Goal: Information Seeking & Learning: Learn about a topic

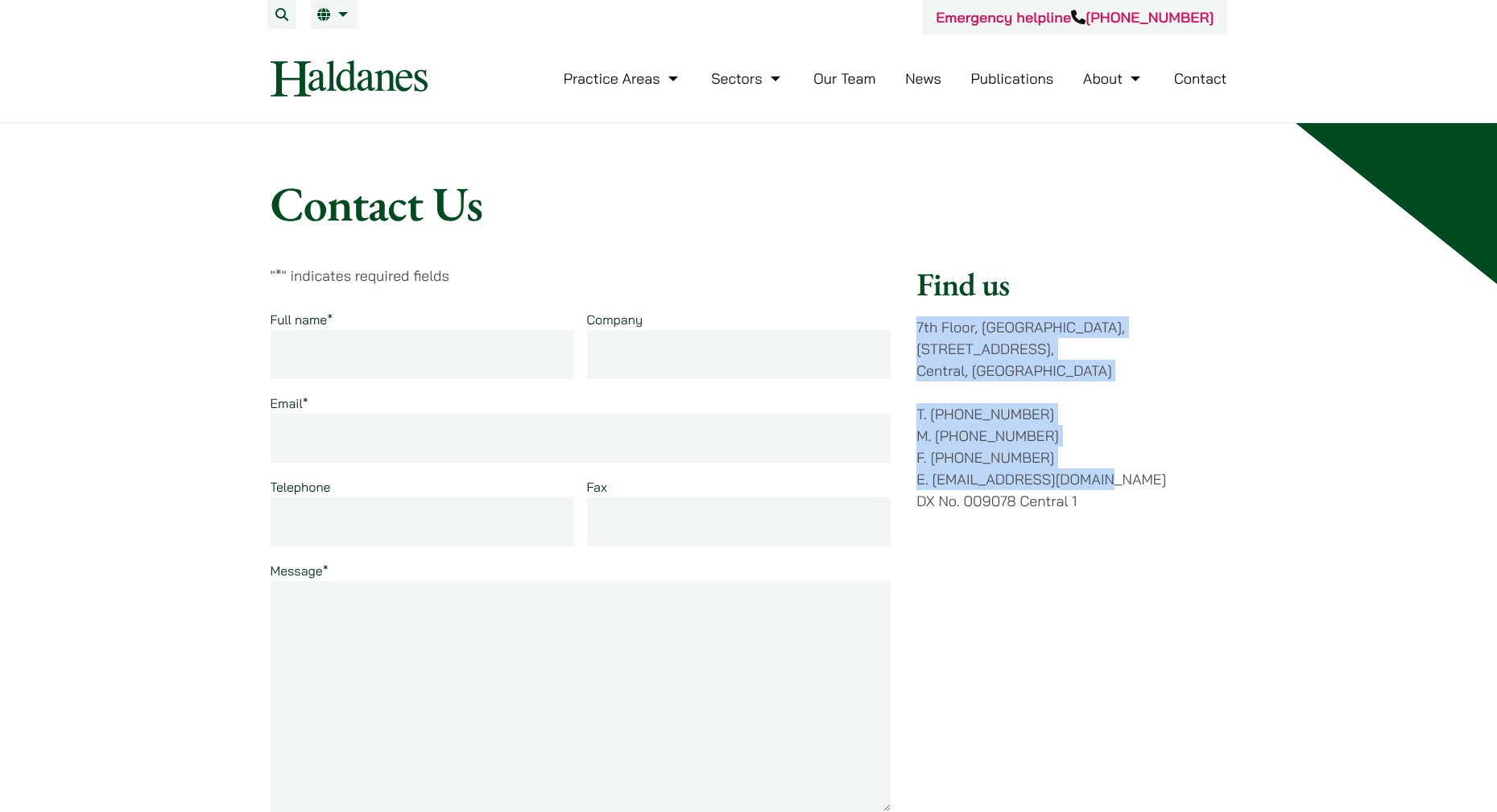
click at [1234, 494] on div "Contact Us " * " indicates required fields Full name * Company Email * Telephon…" at bounding box center [749, 728] width 1015 height 1107
click at [1215, 504] on div "Find us 7th Floor, Ruttonjee House, 11 Duddell Street, Central, Hong Kong T. (8…" at bounding box center [1071, 578] width 310 height 628
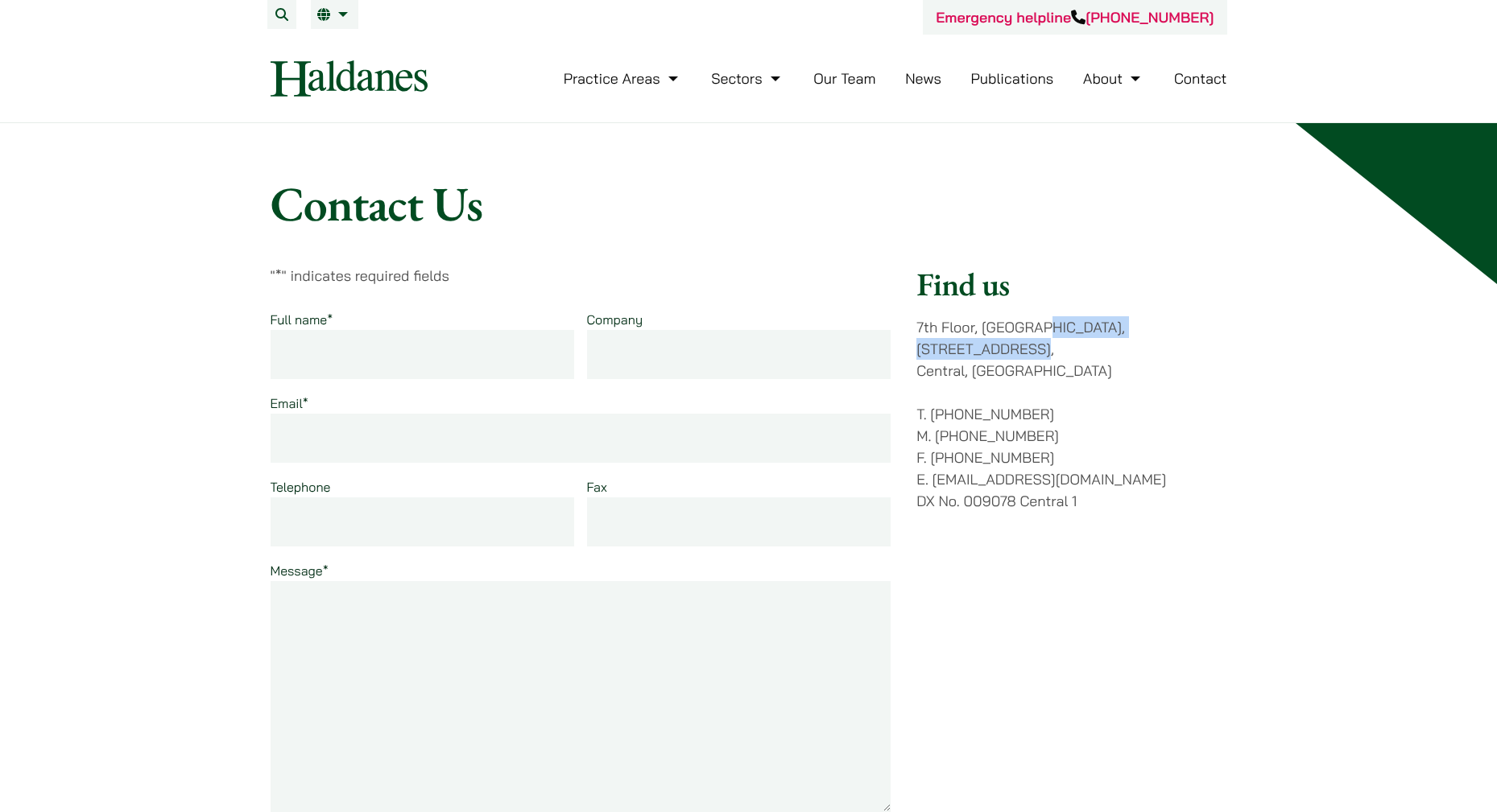
drag, startPoint x: 1215, startPoint y: 502, endPoint x: 967, endPoint y: 285, distance: 329.5
click at [967, 285] on div "Find us 7th Floor, Ruttonjee House, 11 Duddell Street, Central, Hong Kong T. (8…" at bounding box center [1071, 578] width 310 height 628
click at [967, 285] on h2 "Find us" at bounding box center [1071, 283] width 310 height 38
click at [863, 79] on link "Our Team" at bounding box center [844, 79] width 62 height 19
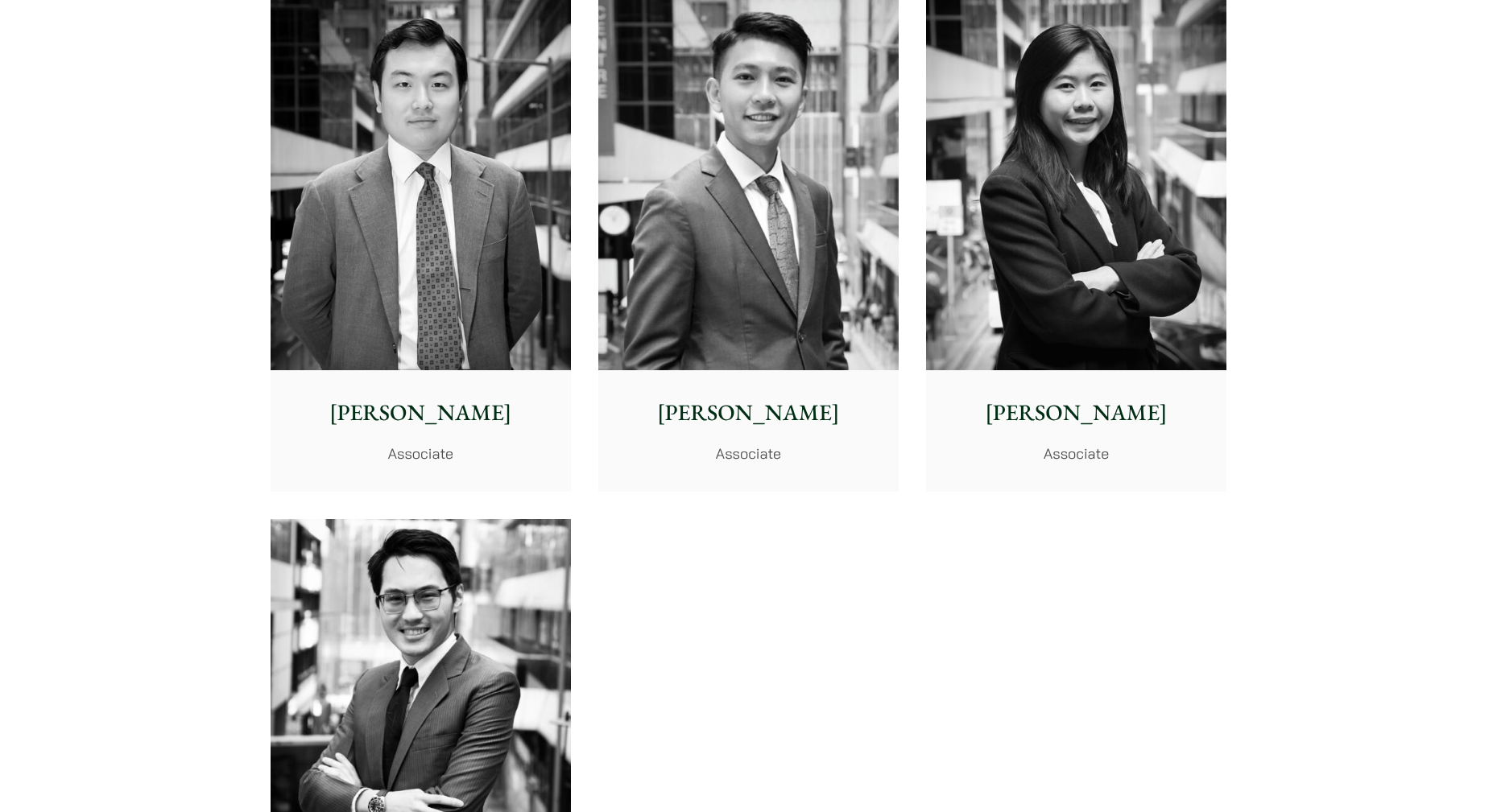
scroll to position [6602, 0]
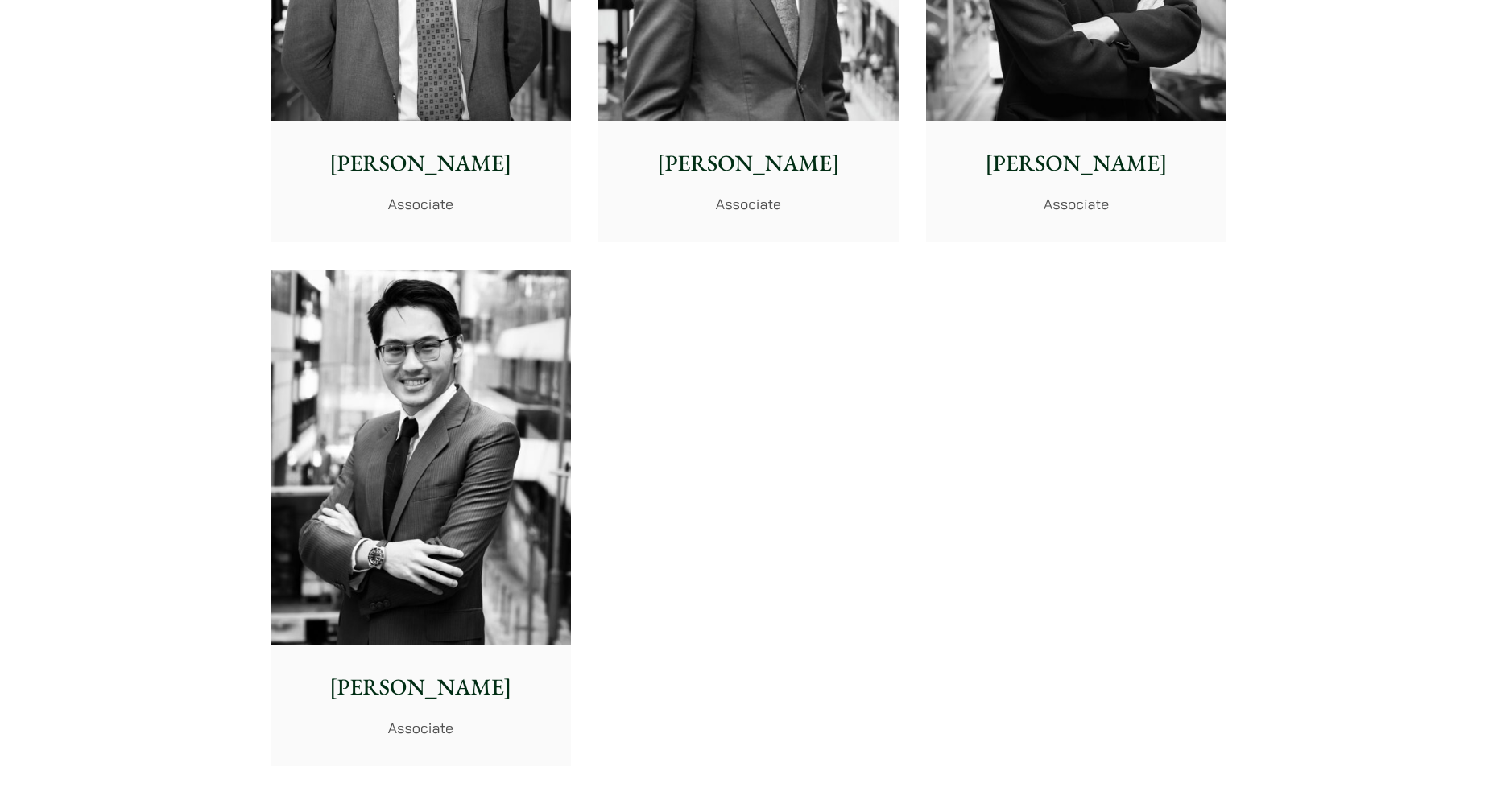
click at [509, 348] on img at bounding box center [421, 458] width 301 height 376
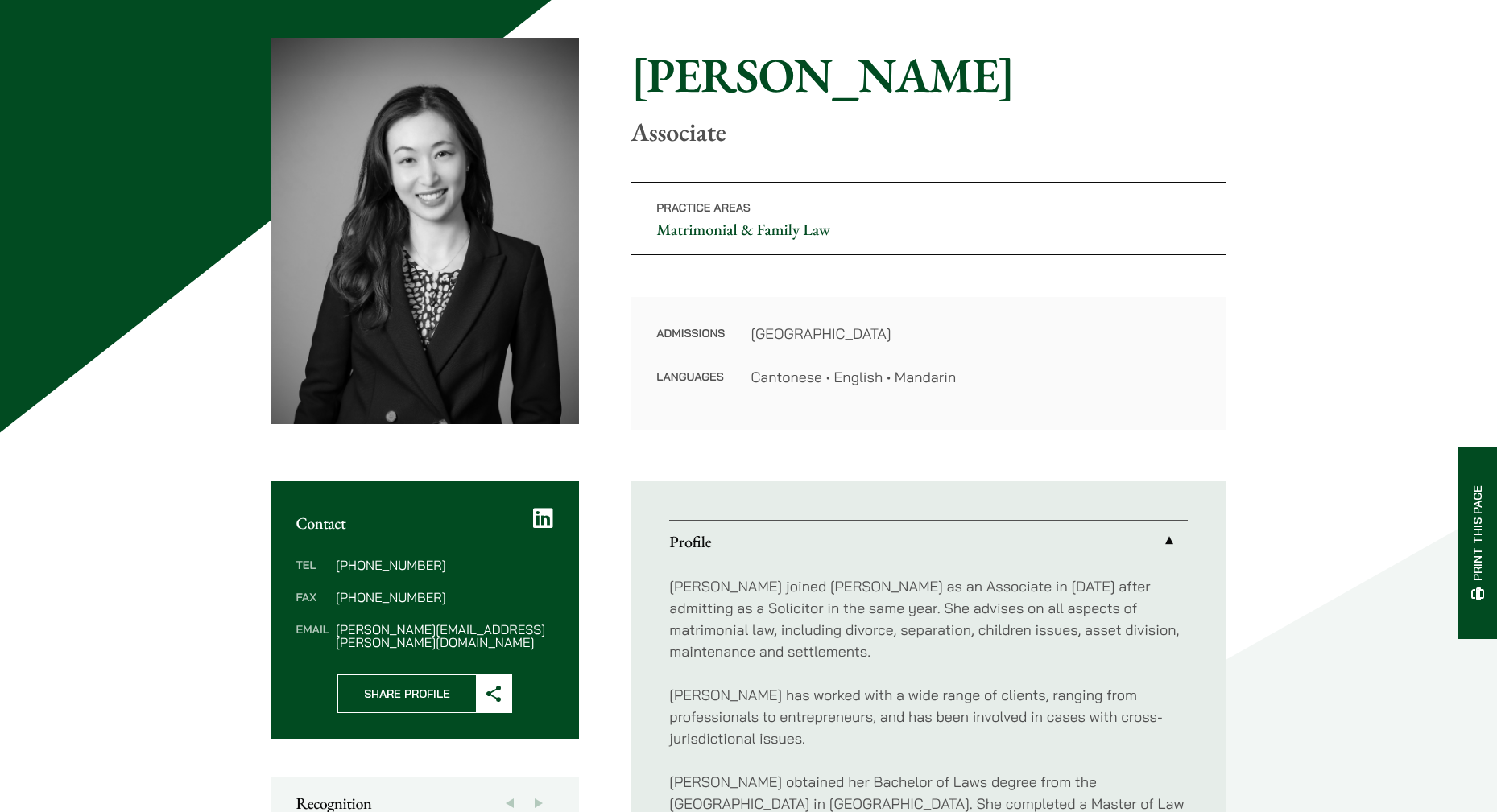
scroll to position [322, 0]
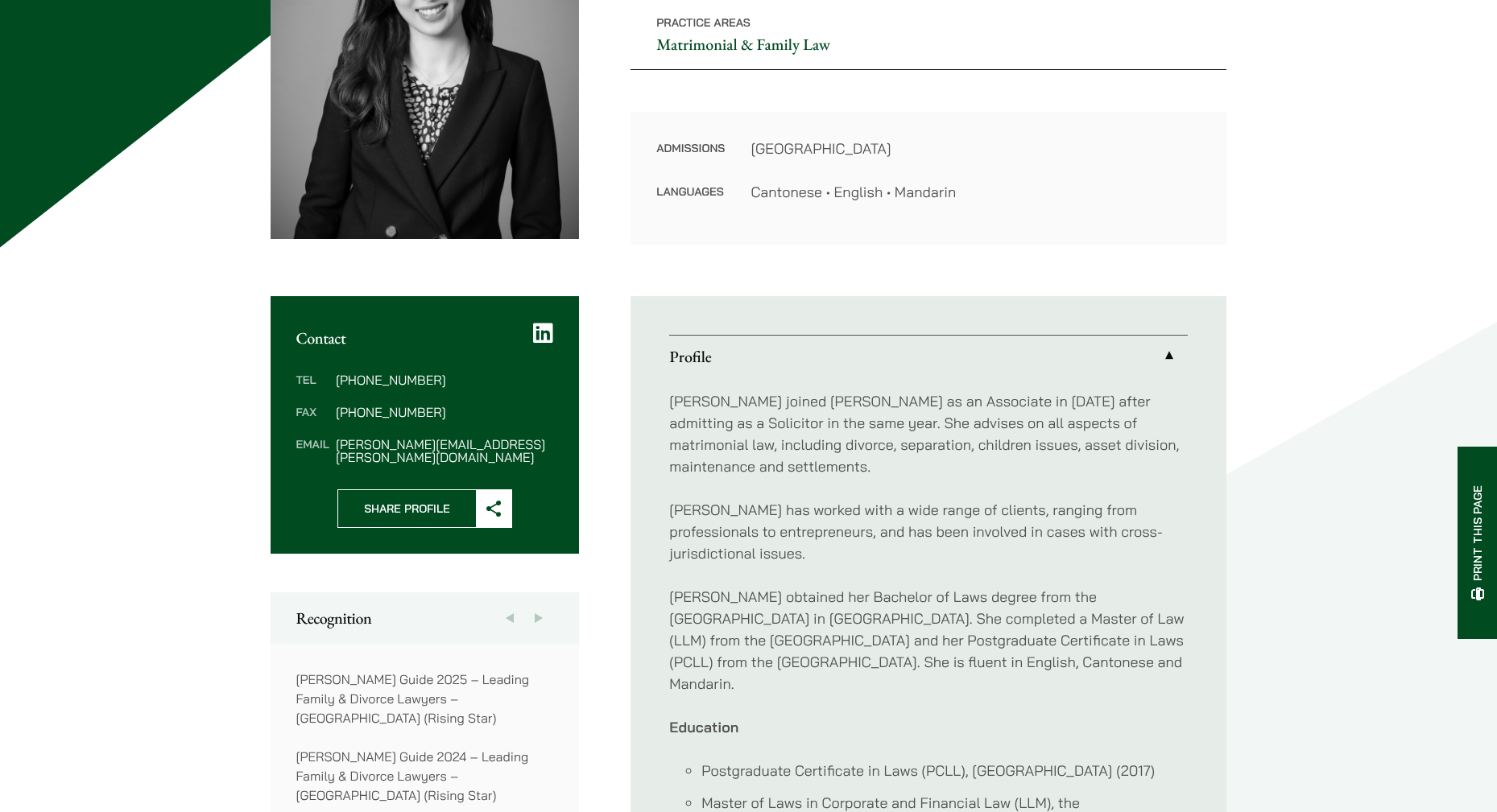
click at [810, 400] on p "[PERSON_NAME] joined [PERSON_NAME] as an Associate in [DATE] after admitting as…" at bounding box center [928, 434] width 518 height 87
click at [810, 400] on p "Shirley joined Haldanes as an Associate in 2020 after admitting as a Solicitor …" at bounding box center [928, 434] width 518 height 87
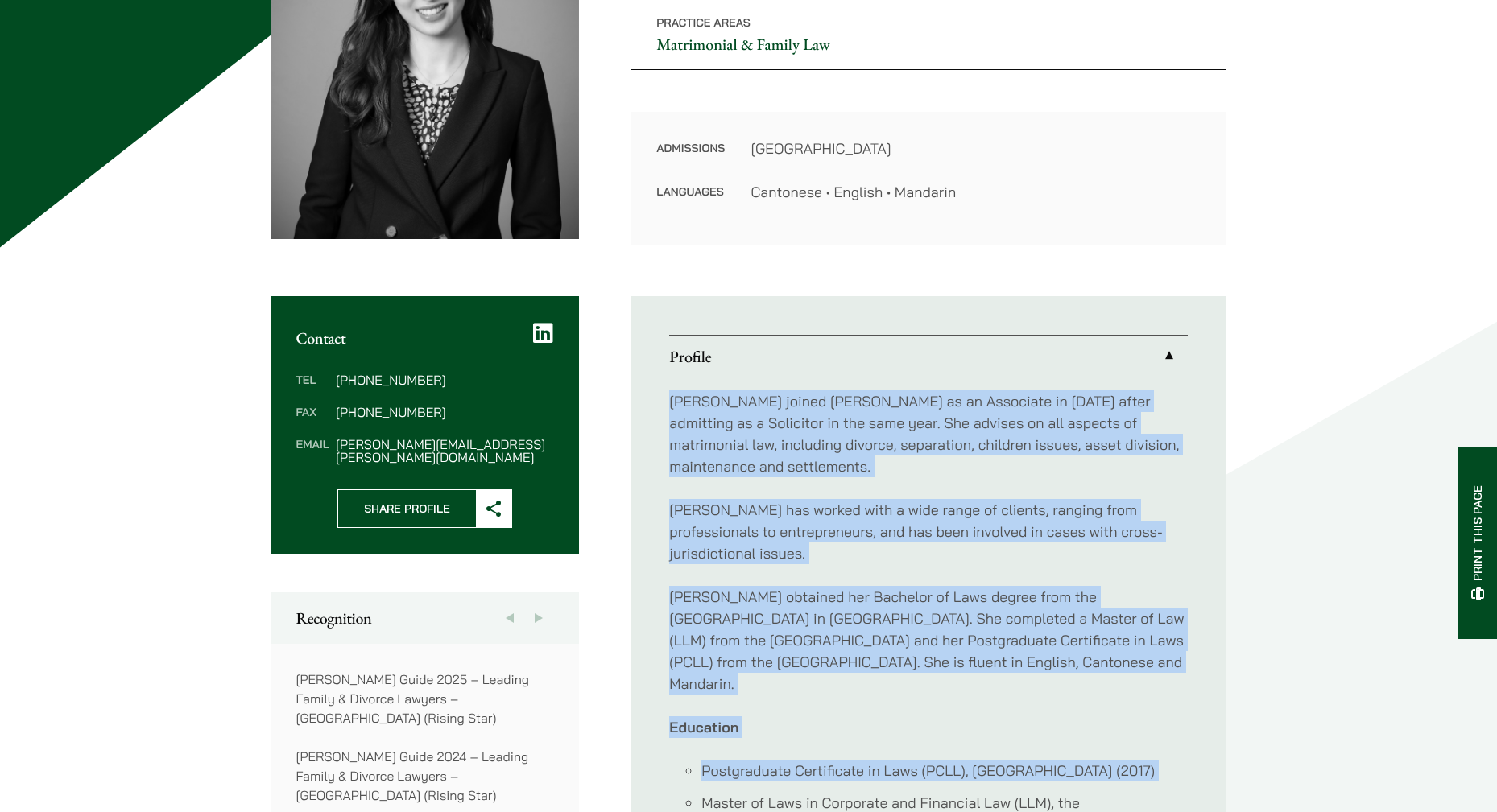
drag, startPoint x: 810, startPoint y: 400, endPoint x: 1038, endPoint y: 788, distance: 450.0
click at [1038, 788] on div "Shirley joined Haldanes as an Associate in 2020 after admitting as a Solicitor …" at bounding box center [928, 640] width 518 height 526
click at [1004, 716] on p "Education" at bounding box center [928, 727] width 518 height 21
click at [781, 415] on div "Shirley joined Haldanes as an Associate in 2020 after admitting as a Solicitor …" at bounding box center [928, 640] width 518 height 526
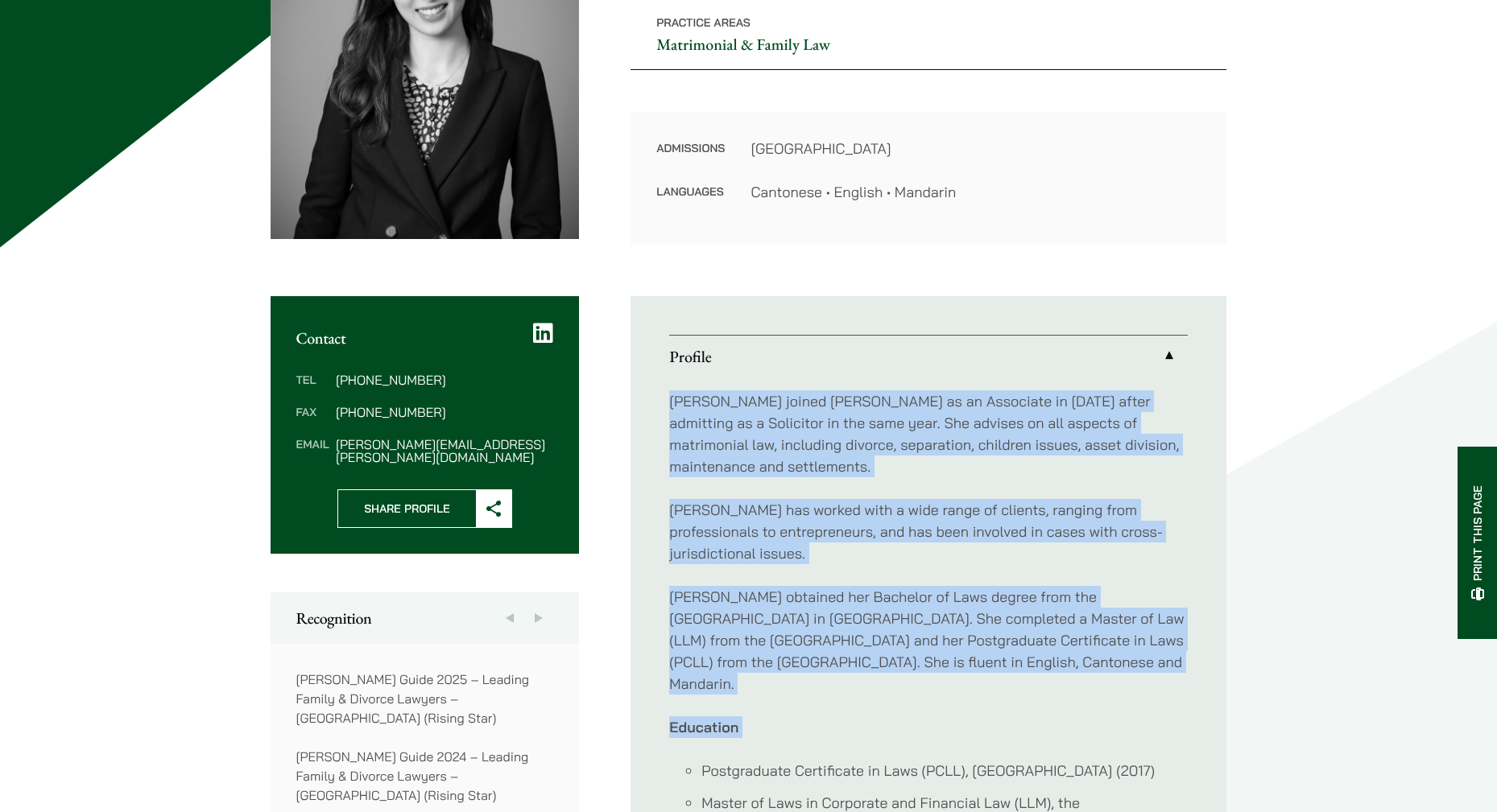
click at [781, 415] on p "[PERSON_NAME] joined [PERSON_NAME] as an Associate in [DATE] after admitting as…" at bounding box center [928, 434] width 518 height 87
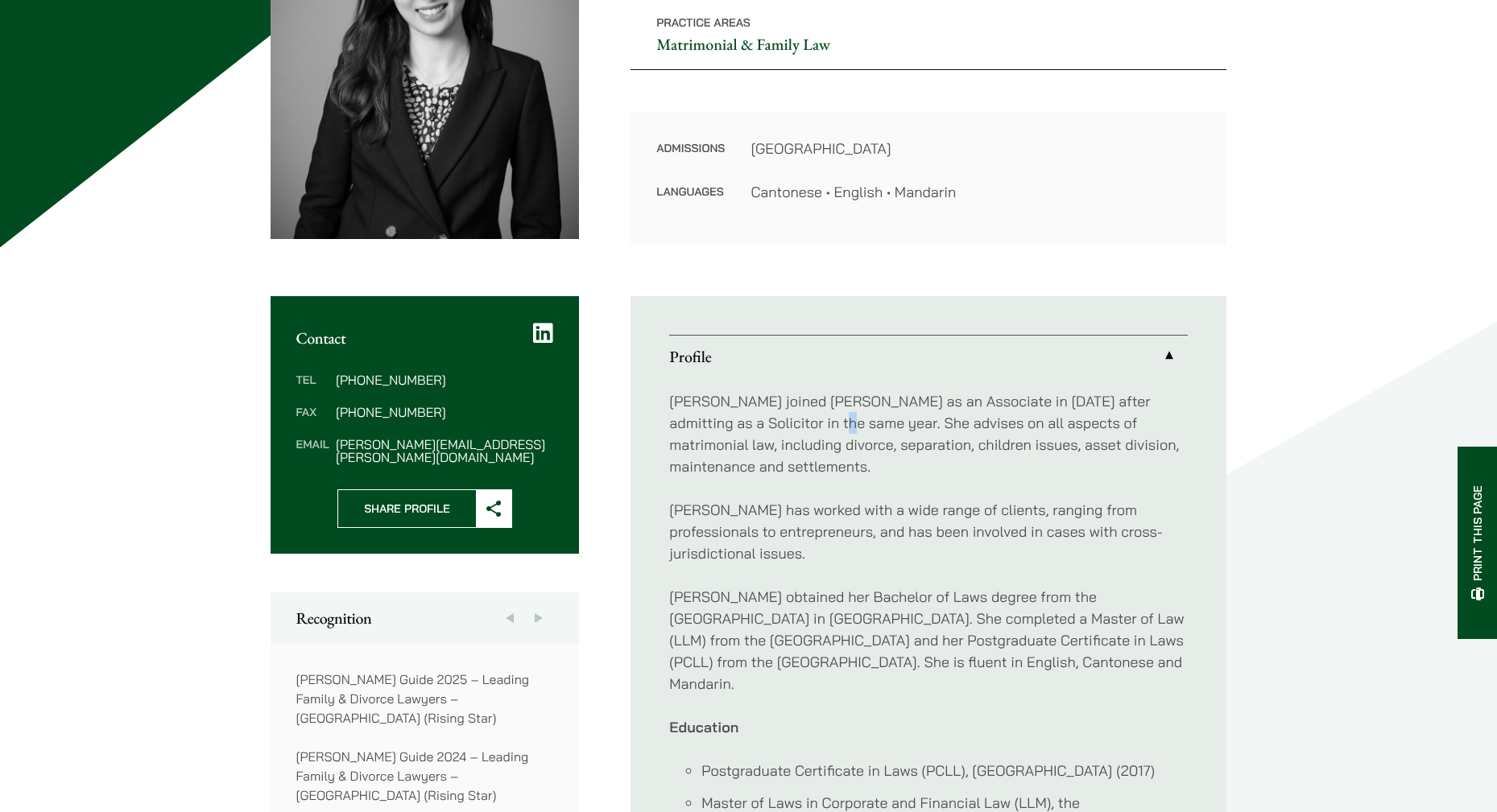
click at [781, 415] on p "Shirley joined Haldanes as an Associate in 2020 after admitting as a Solicitor …" at bounding box center [928, 434] width 518 height 87
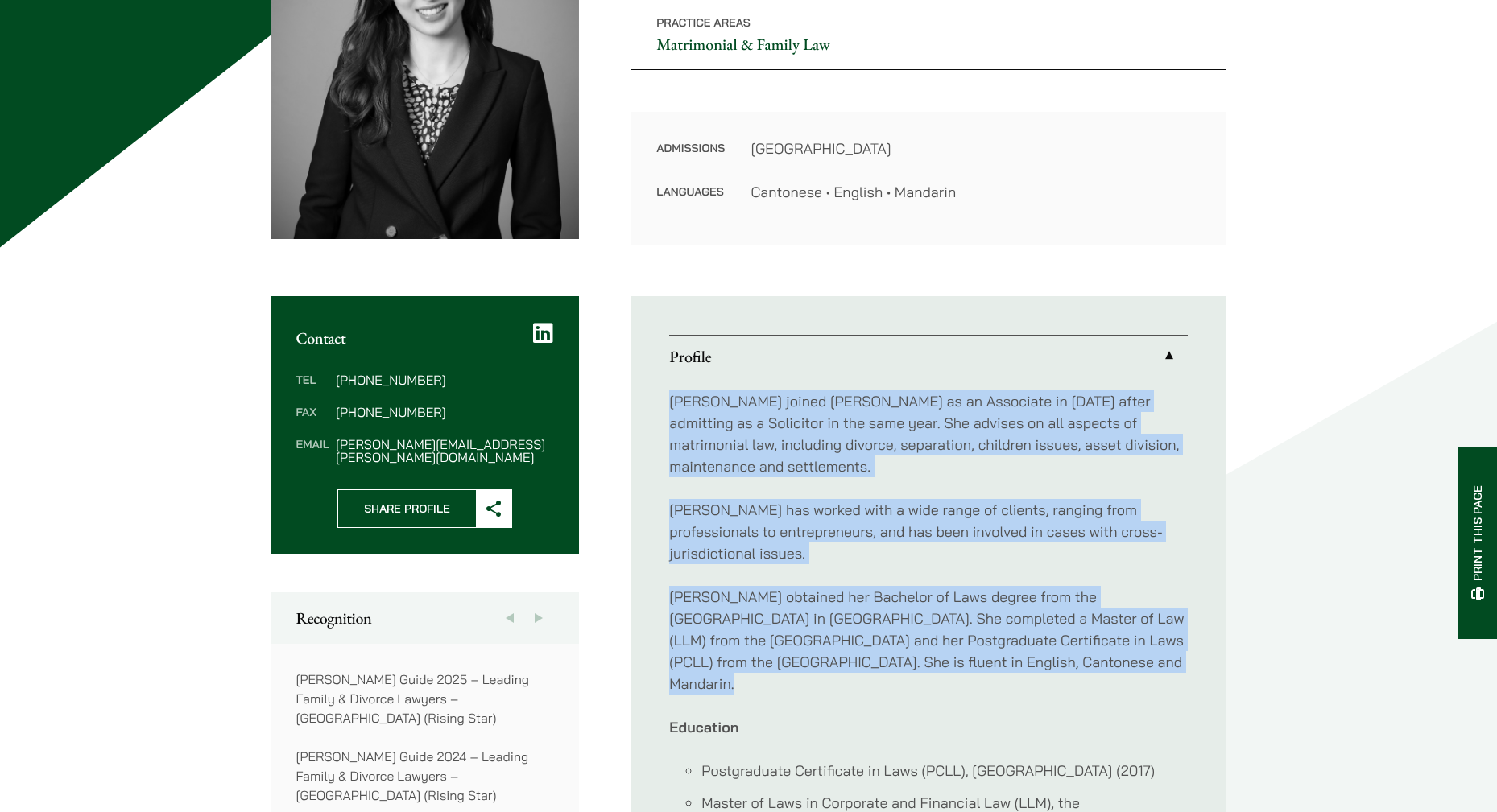
drag, startPoint x: 1032, startPoint y: 620, endPoint x: 1098, endPoint y: 640, distance: 69.0
click at [1096, 640] on div "Shirley joined Haldanes as an Associate in 2020 after admitting as a Solicitor …" at bounding box center [928, 640] width 518 height 526
click at [1098, 640] on p "Shirley obtained her Bachelor of Laws degree from the University of Warwick in …" at bounding box center [928, 640] width 518 height 108
click at [1101, 638] on p "Shirley obtained her Bachelor of Laws degree from the University of Warwick in …" at bounding box center [928, 640] width 518 height 108
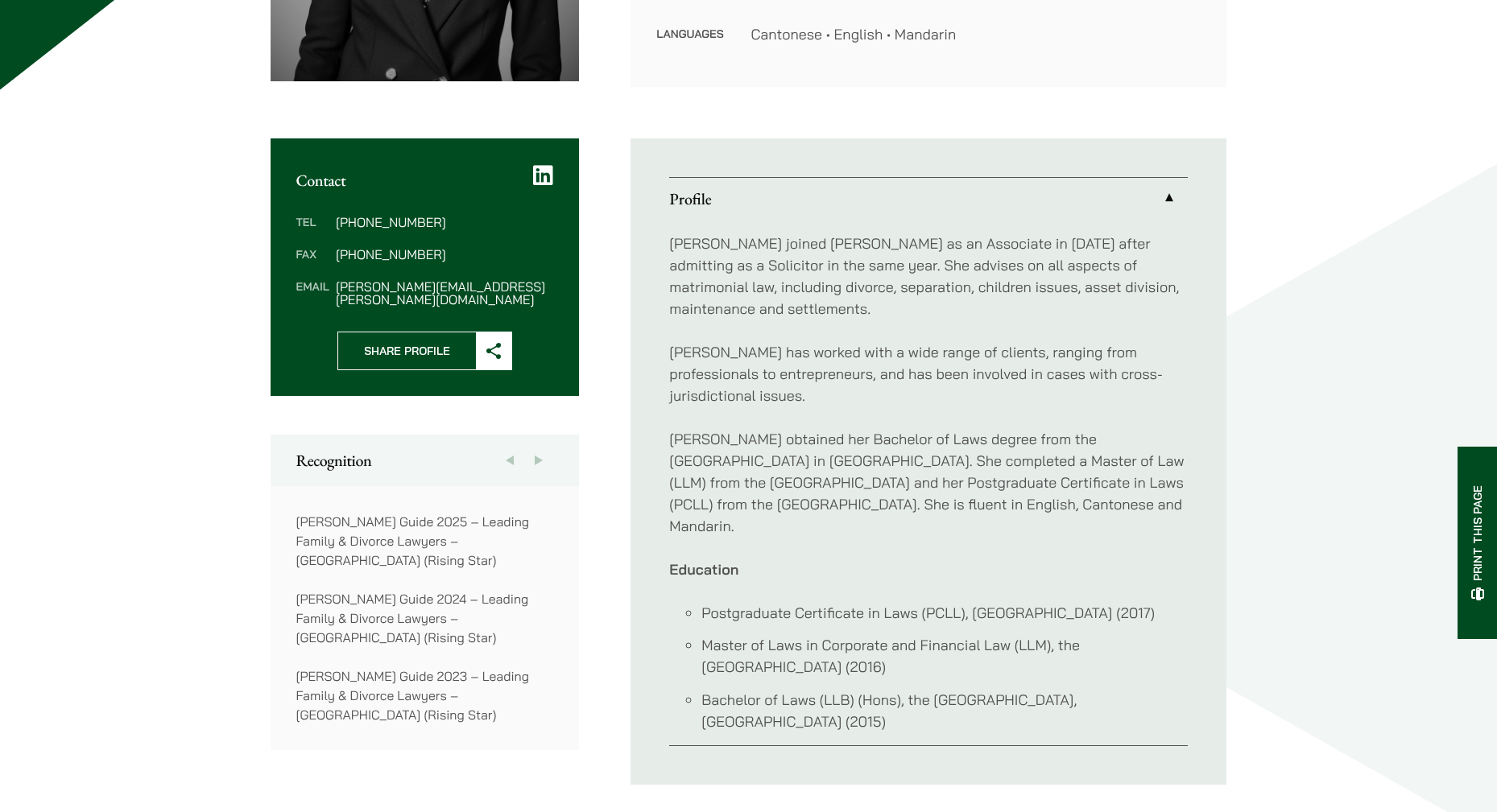
scroll to position [725, 0]
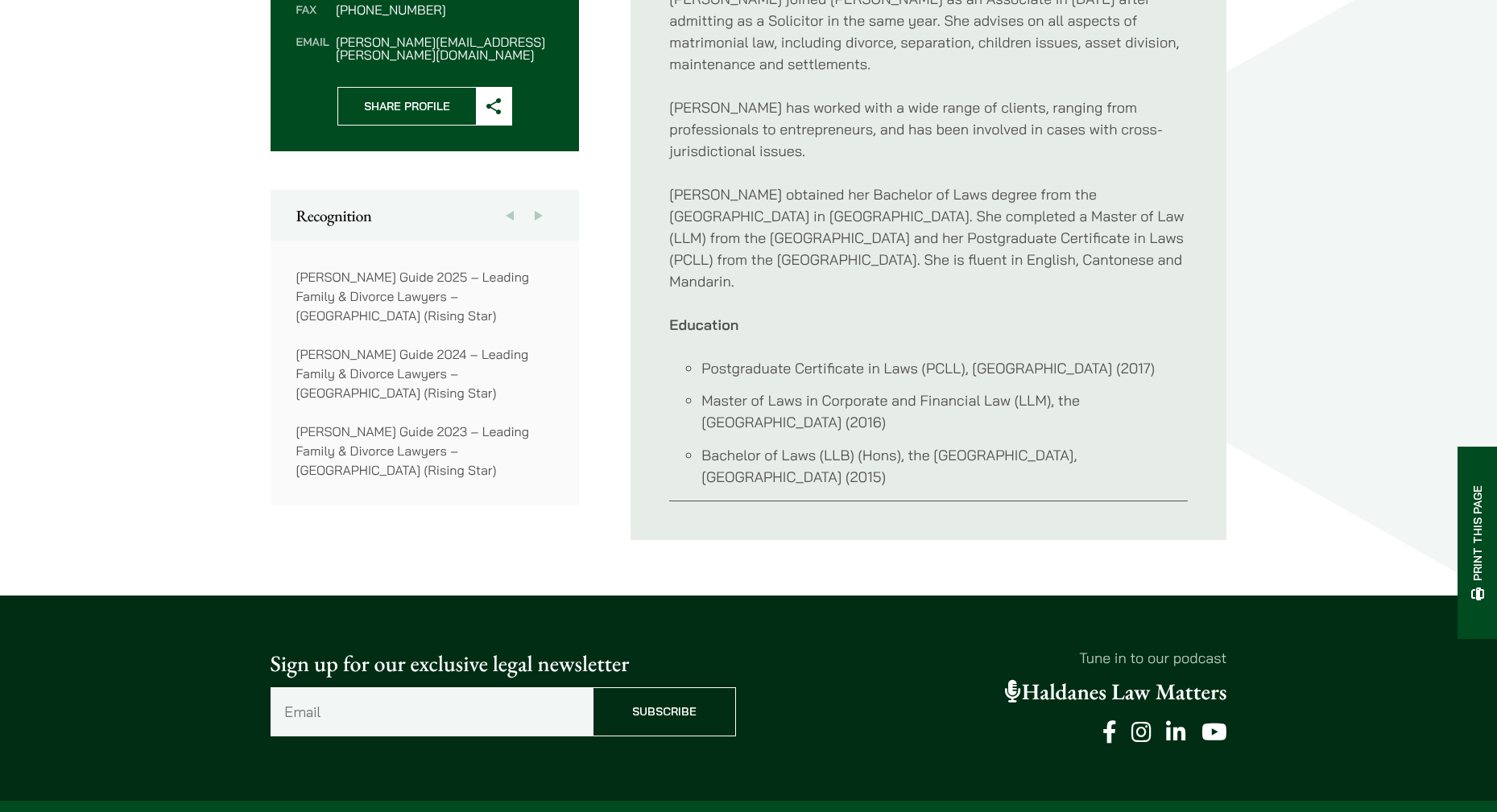
click at [1038, 445] on li "Bachelor of Laws (LLB) (Hons), the University of Warwick, United Kingdom (2015)" at bounding box center [944, 466] width 487 height 44
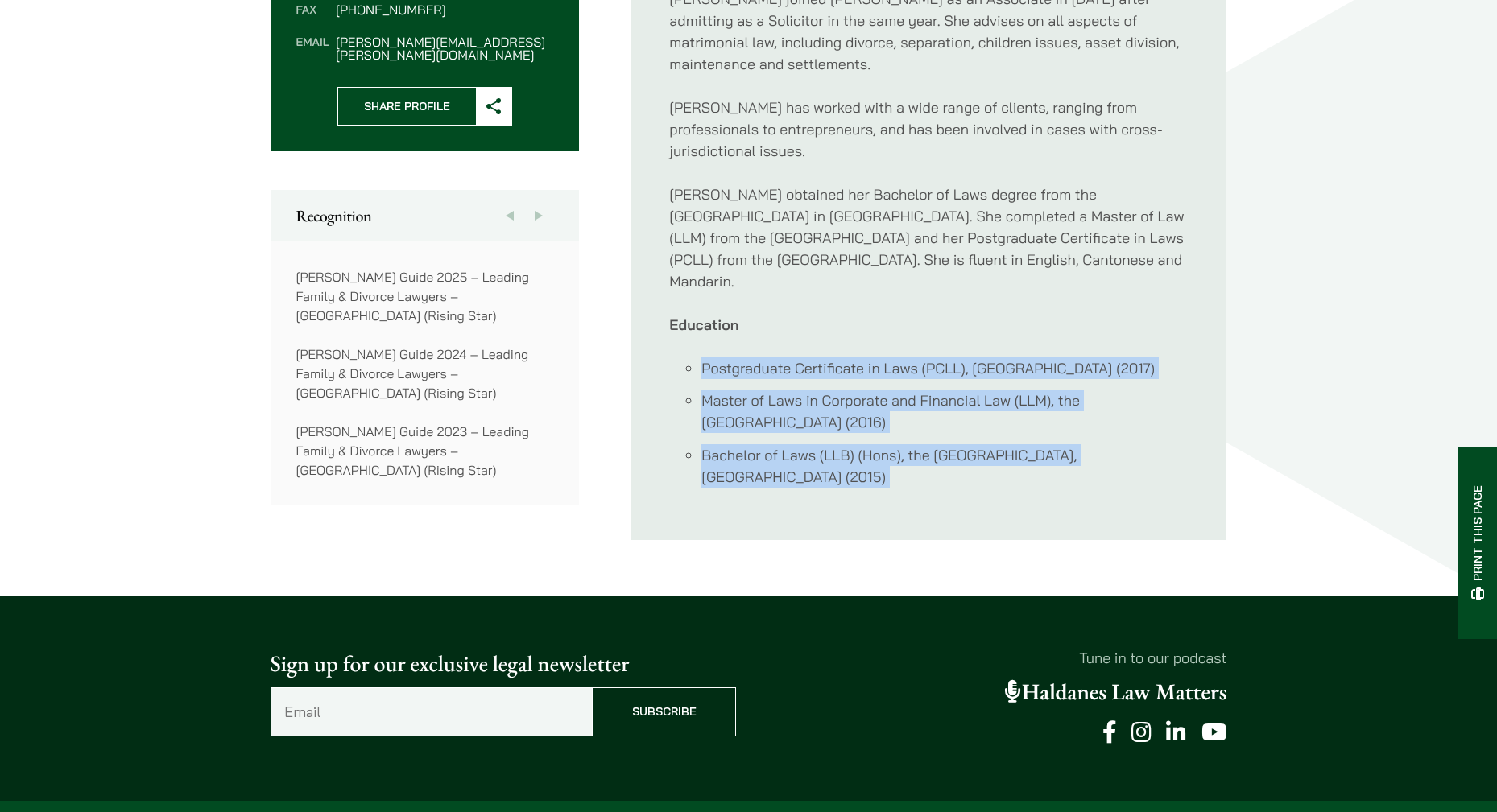
drag, startPoint x: 1038, startPoint y: 435, endPoint x: 1015, endPoint y: 295, distance: 141.9
click at [1015, 295] on div "Shirley joined Haldanes as an Associate in 2020 after admitting as a Solicitor …" at bounding box center [928, 238] width 518 height 526
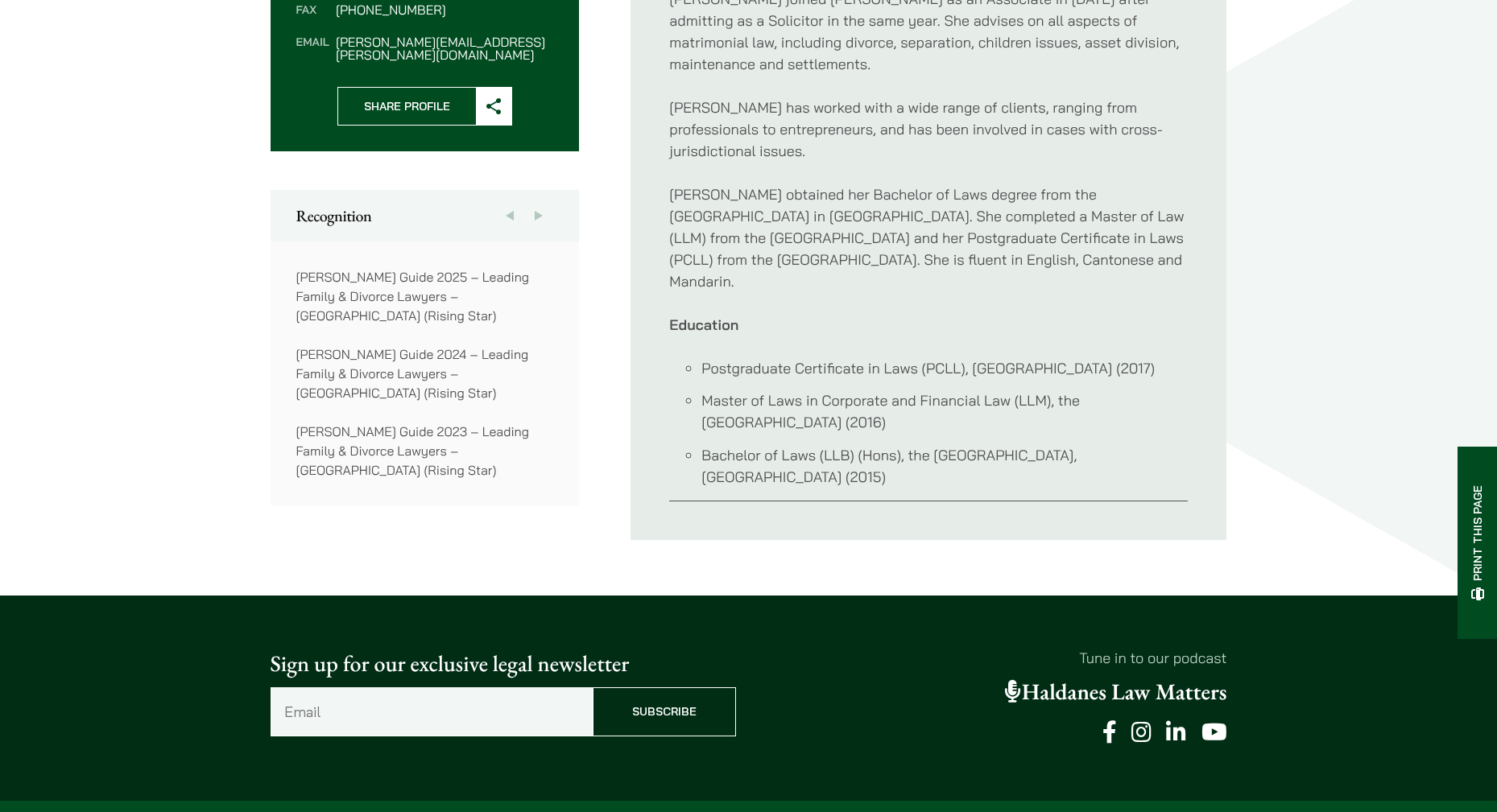
click at [1014, 314] on p "Education" at bounding box center [928, 324] width 518 height 21
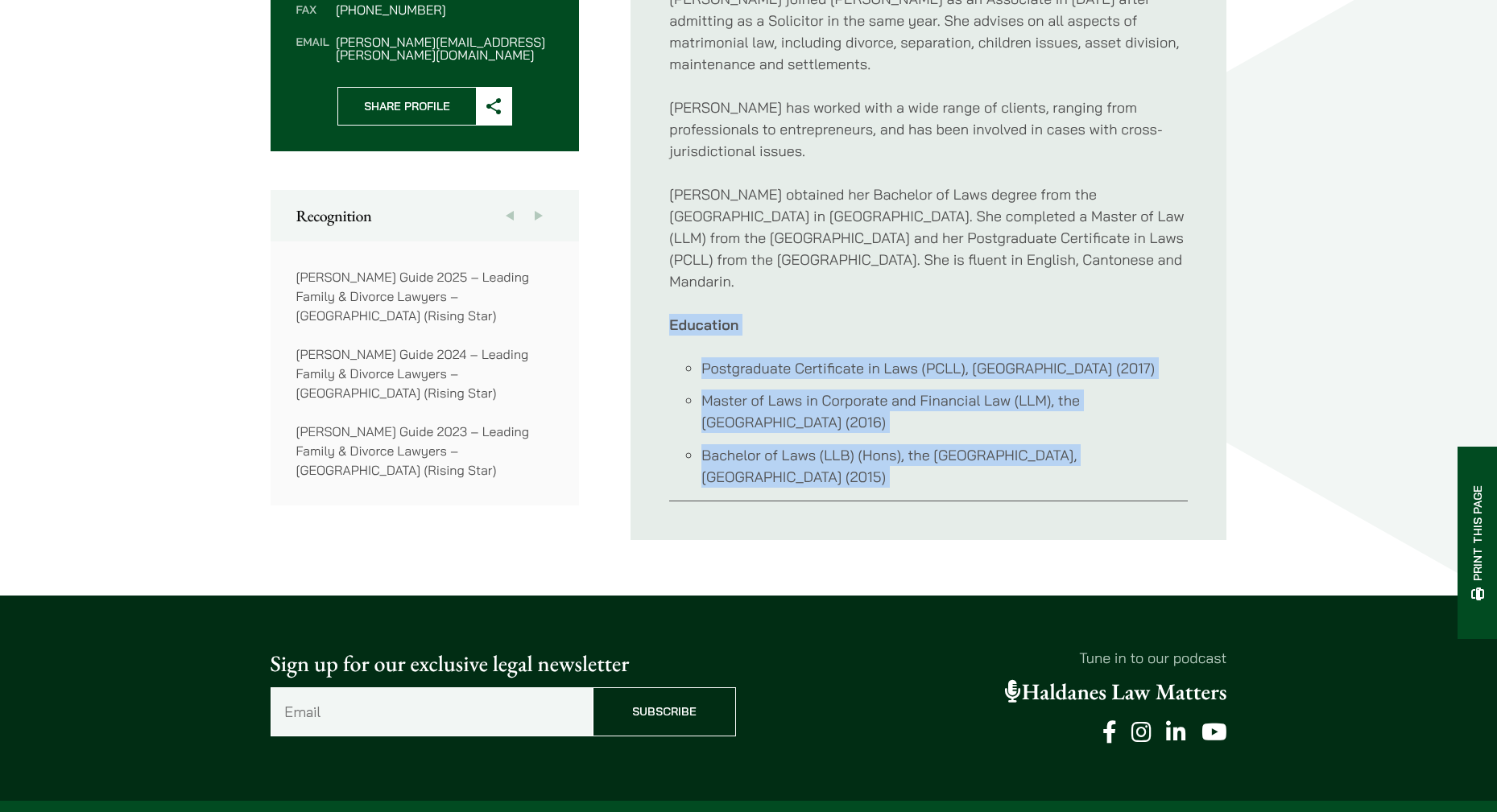
drag, startPoint x: 1014, startPoint y: 290, endPoint x: 1054, endPoint y: 477, distance: 191.2
click at [1054, 476] on div "Shirley joined Haldanes as an Associate in 2020 after admitting as a Solicitor …" at bounding box center [928, 238] width 518 height 526
click at [1054, 477] on div "Shirley joined Haldanes as an Associate in 2020 after admitting as a Solicitor …" at bounding box center [928, 238] width 518 height 526
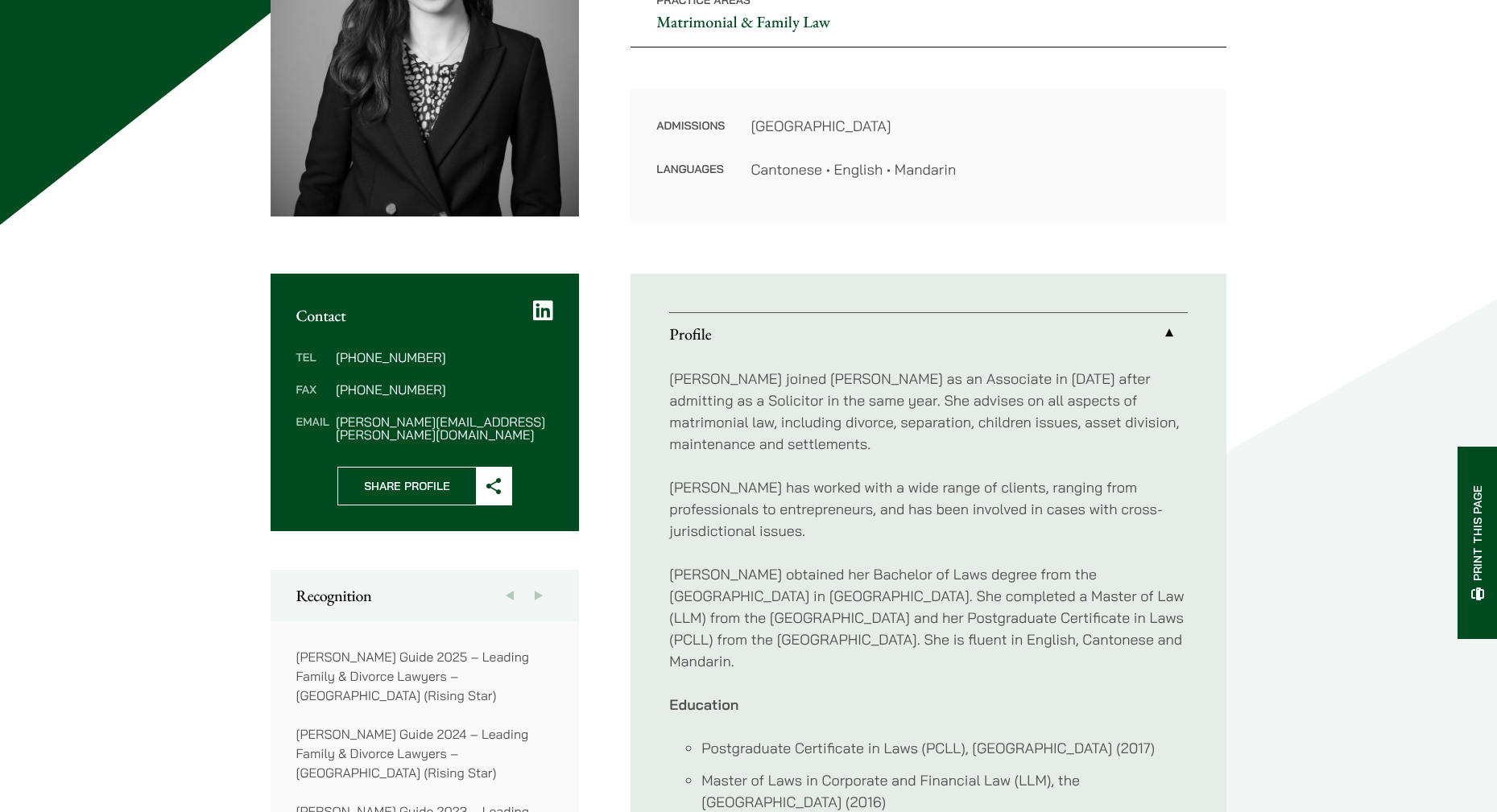
scroll to position [242, 0]
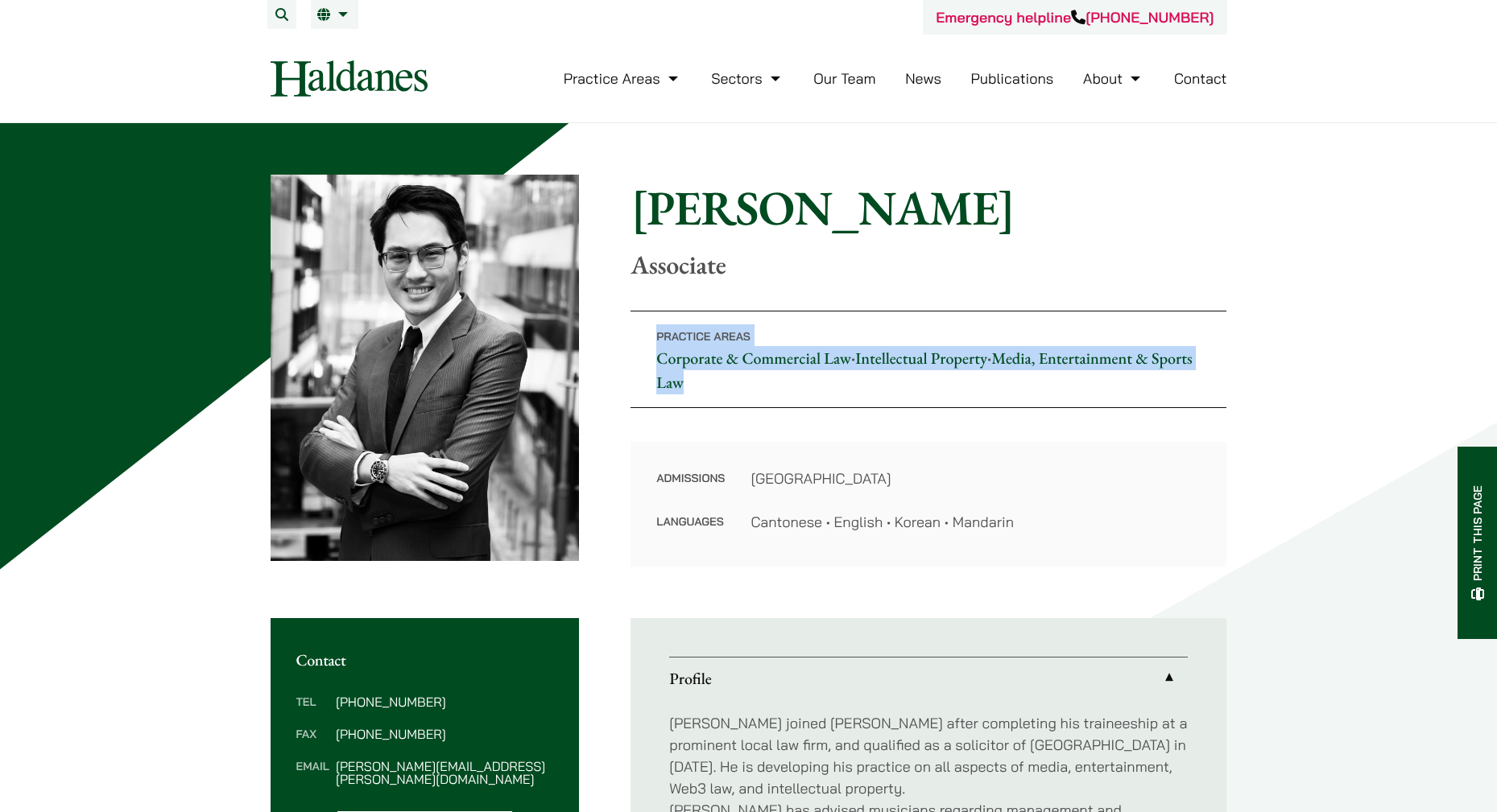
drag, startPoint x: 967, startPoint y: 272, endPoint x: 974, endPoint y: 406, distance: 134.2
click at [985, 405] on div "Home » Lawyers » Christopher Lin Christopher Lin Associate Practice Areas Corpo…" at bounding box center [749, 371] width 956 height 392
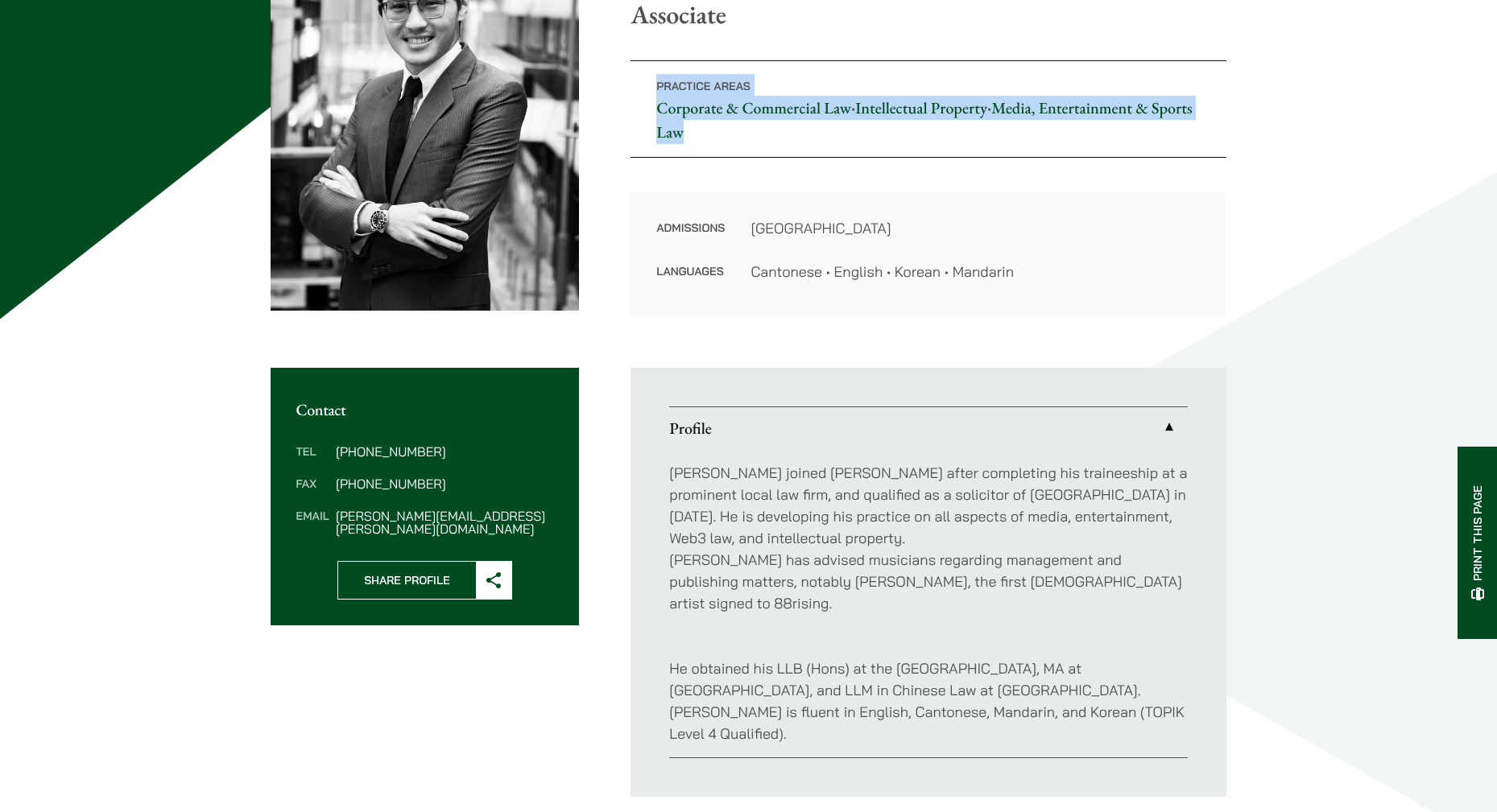
scroll to position [483, 0]
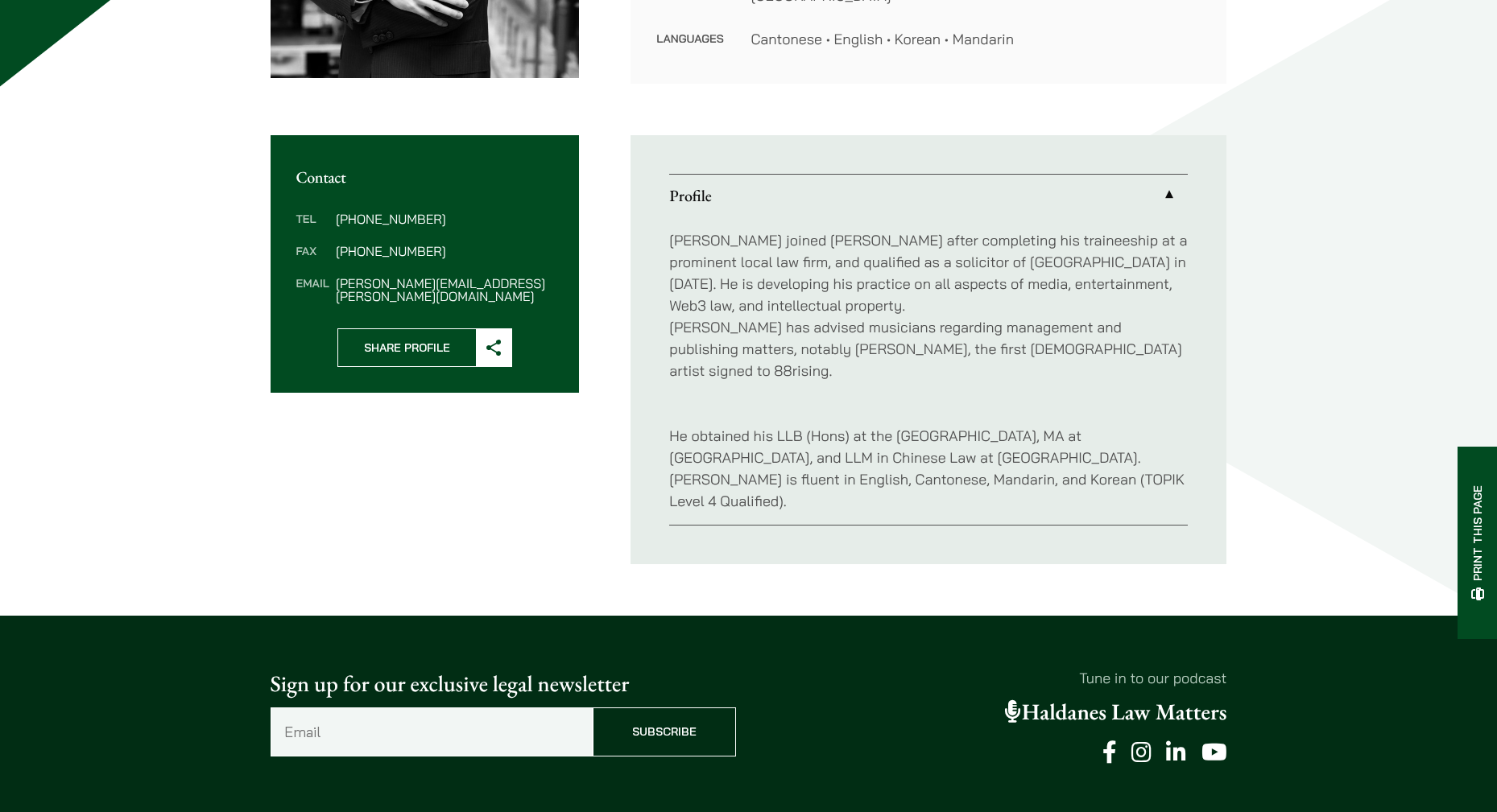
click at [950, 341] on p "Christopher joined Haldanes after completing his traineeship at a prominent loc…" at bounding box center [928, 306] width 518 height 152
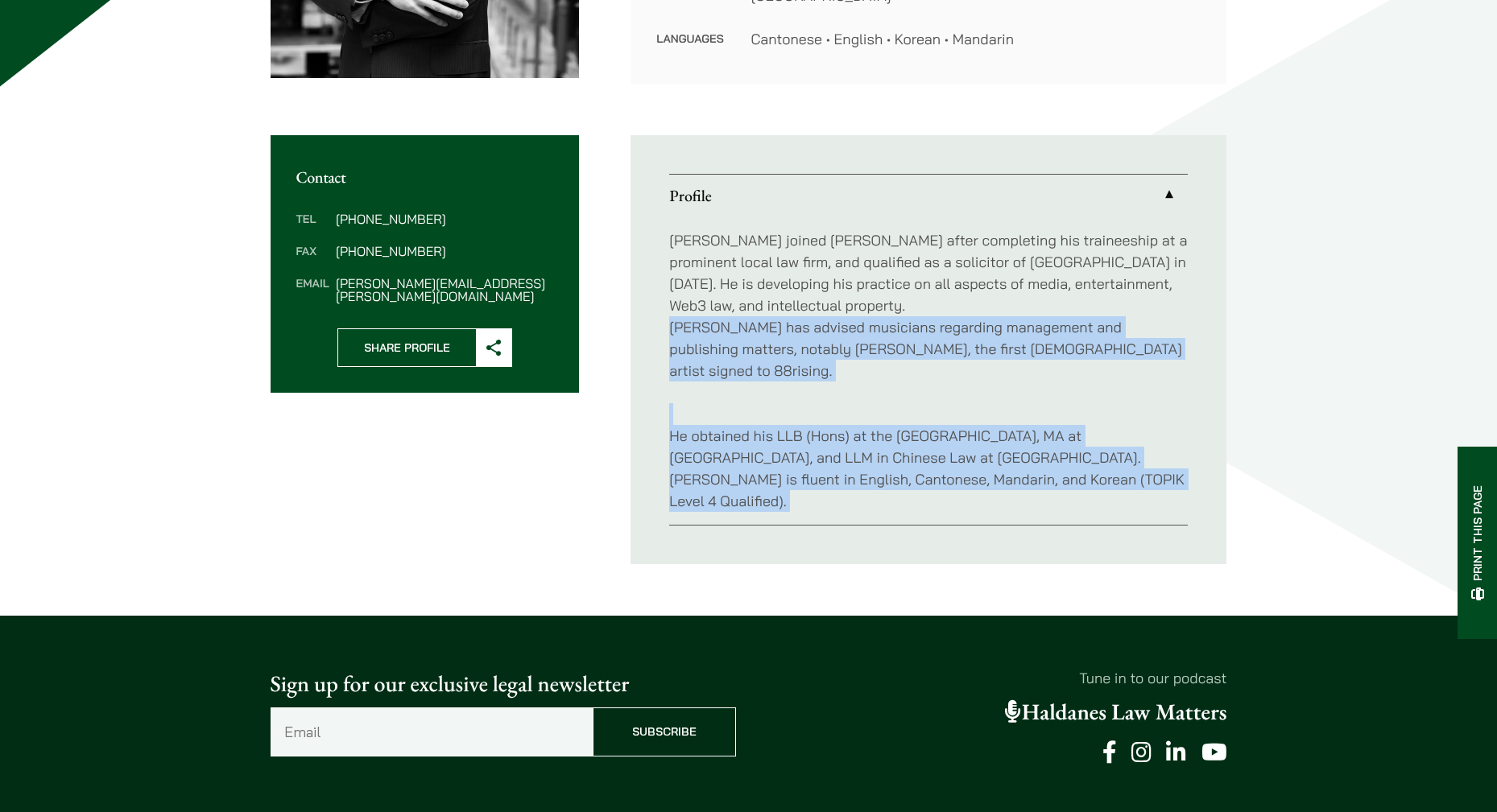
drag, startPoint x: 950, startPoint y: 341, endPoint x: 1022, endPoint y: 445, distance: 126.5
click at [1021, 445] on div "Christopher joined Haldanes after completing his traineeship at a prominent loc…" at bounding box center [928, 371] width 518 height 308
click at [1022, 445] on p "He obtained his LLB (Hons) at the University of Reading, MA at Columbia Univers…" at bounding box center [928, 457] width 518 height 108
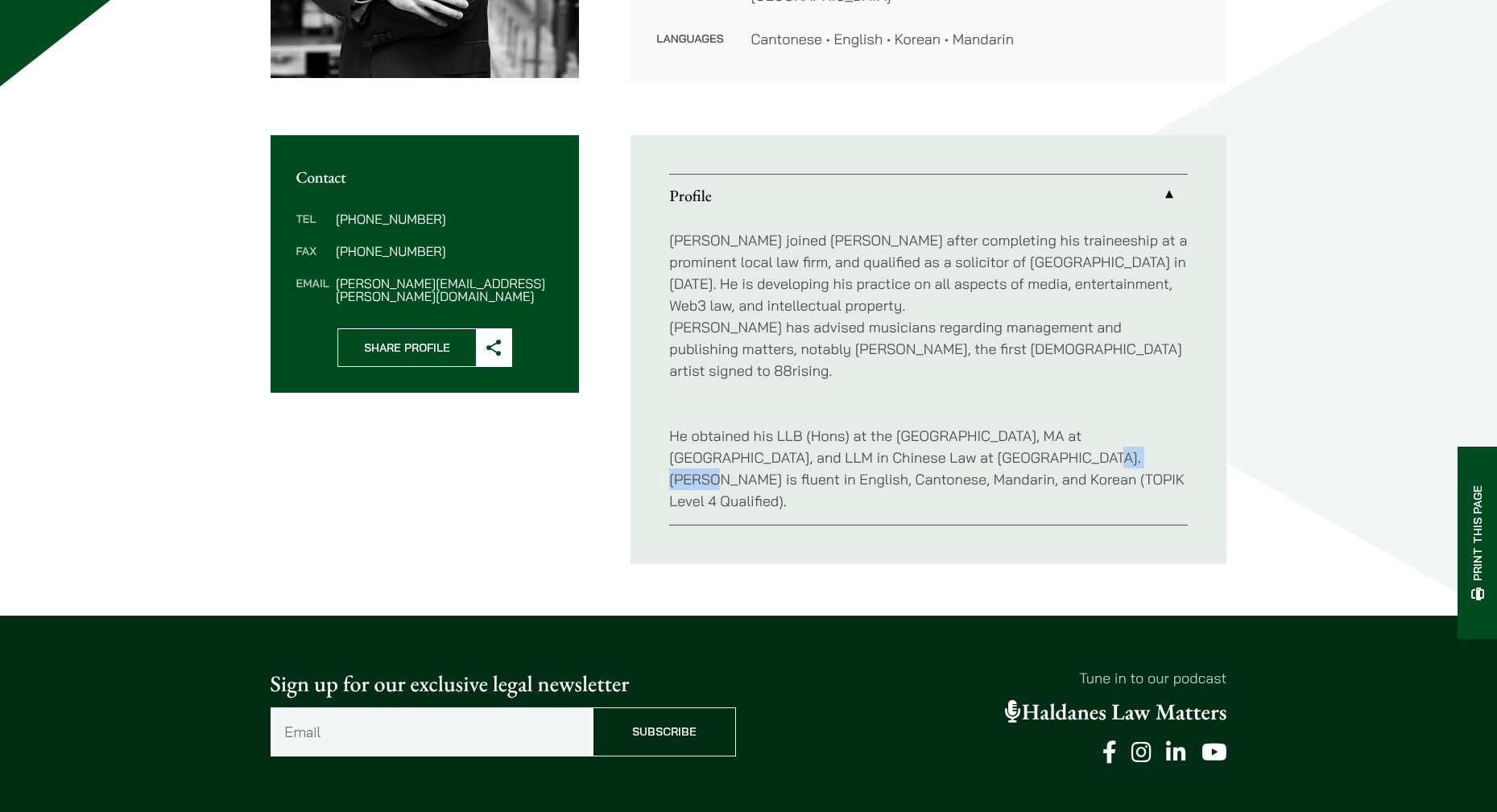
click at [1022, 445] on p "He obtained his LLB (Hons) at the University of Reading, MA at Columbia Univers…" at bounding box center [928, 457] width 518 height 108
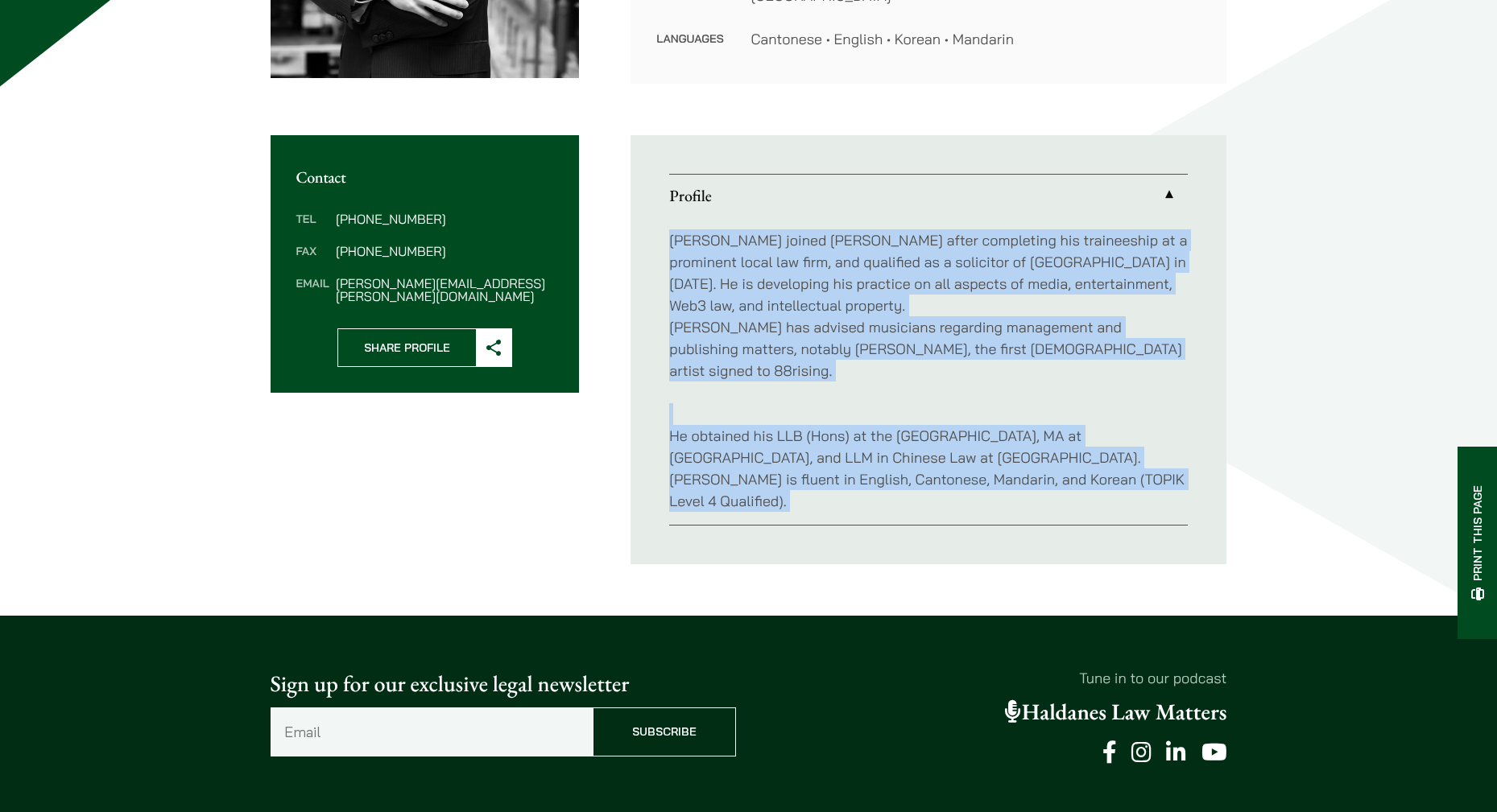
drag, startPoint x: 1022, startPoint y: 445, endPoint x: 847, endPoint y: 223, distance: 282.7
click at [847, 223] on div "Christopher joined Haldanes after completing his traineeship at a prominent loc…" at bounding box center [928, 371] width 518 height 308
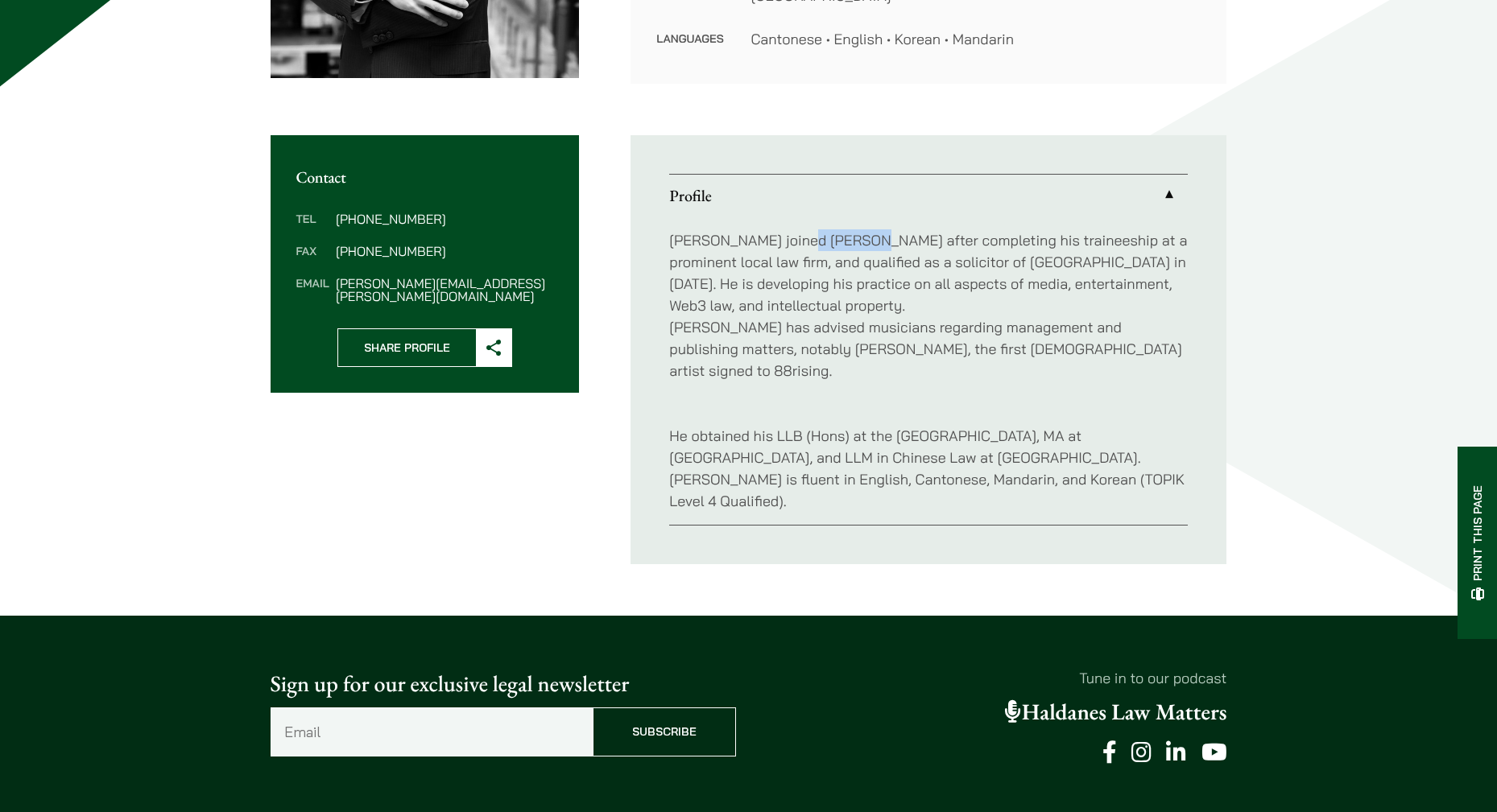
click at [847, 223] on div "Christopher joined Haldanes after completing his traineeship at a prominent loc…" at bounding box center [928, 371] width 518 height 308
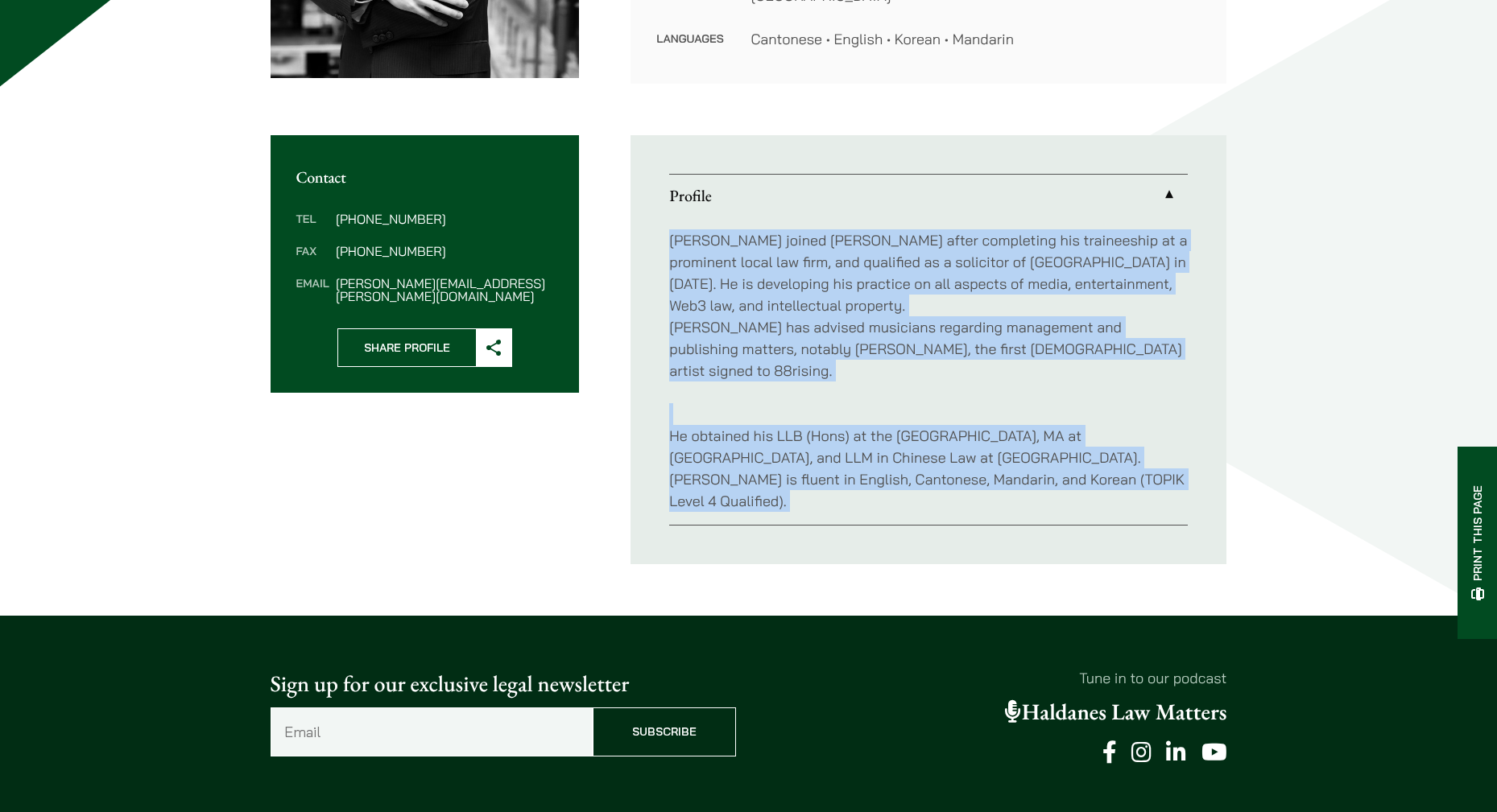
drag, startPoint x: 847, startPoint y: 223, endPoint x: 1150, endPoint y: 484, distance: 399.9
click at [1150, 484] on ul "Profile Christopher joined Haldanes after completing his traineeship at a promi…" at bounding box center [928, 349] width 596 height 429
click at [1152, 484] on ul "Profile Christopher joined Haldanes after completing his traineeship at a promi…" at bounding box center [928, 349] width 596 height 429
drag, startPoint x: 908, startPoint y: 207, endPoint x: 814, endPoint y: 143, distance: 113.7
click at [815, 143] on ul "Profile Christopher joined Haldanes after completing his traineeship at a promi…" at bounding box center [928, 349] width 596 height 429
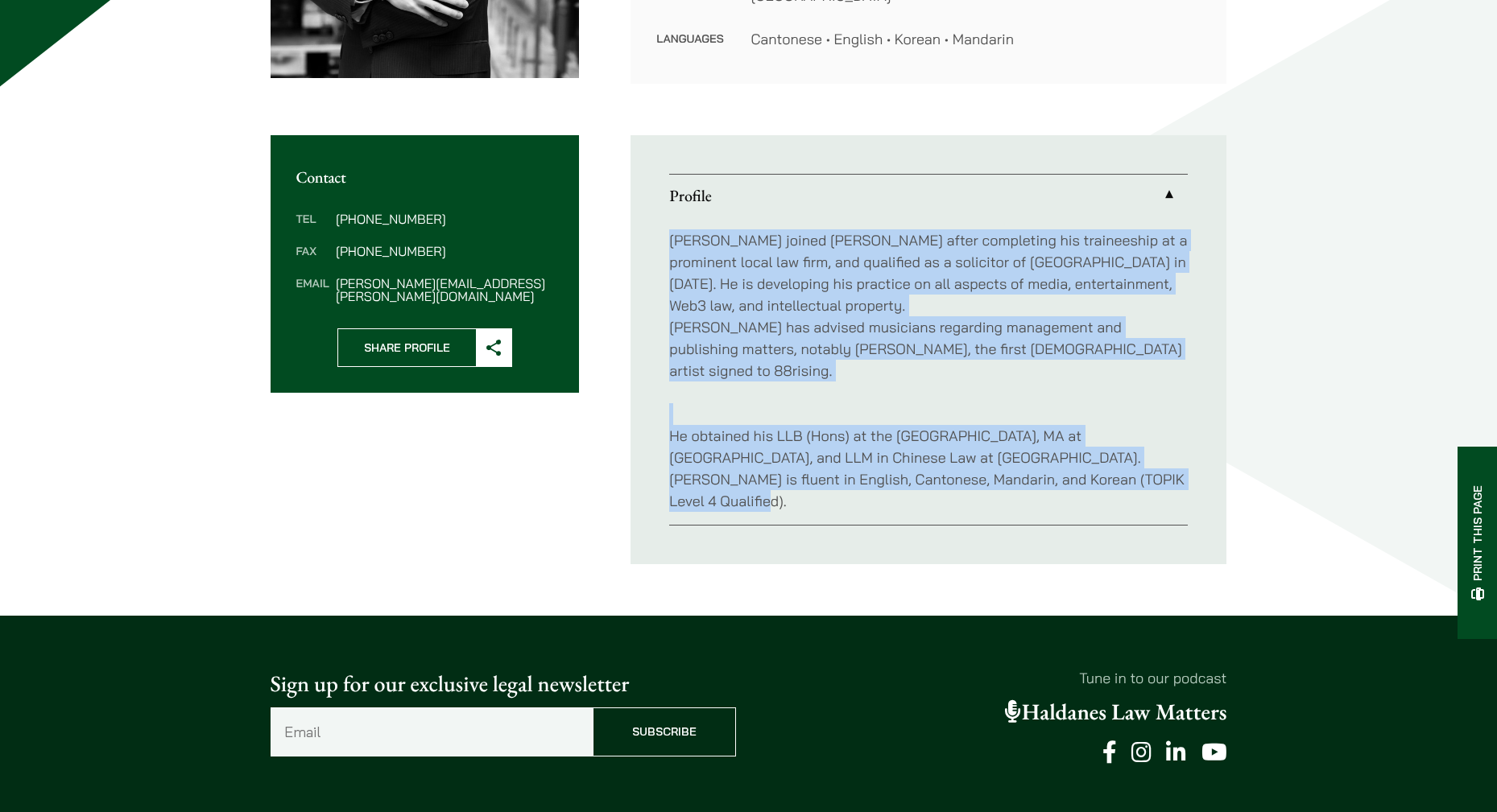
click at [814, 143] on ul "Profile Christopher joined Haldanes after completing his traineeship at a promi…" at bounding box center [928, 349] width 596 height 429
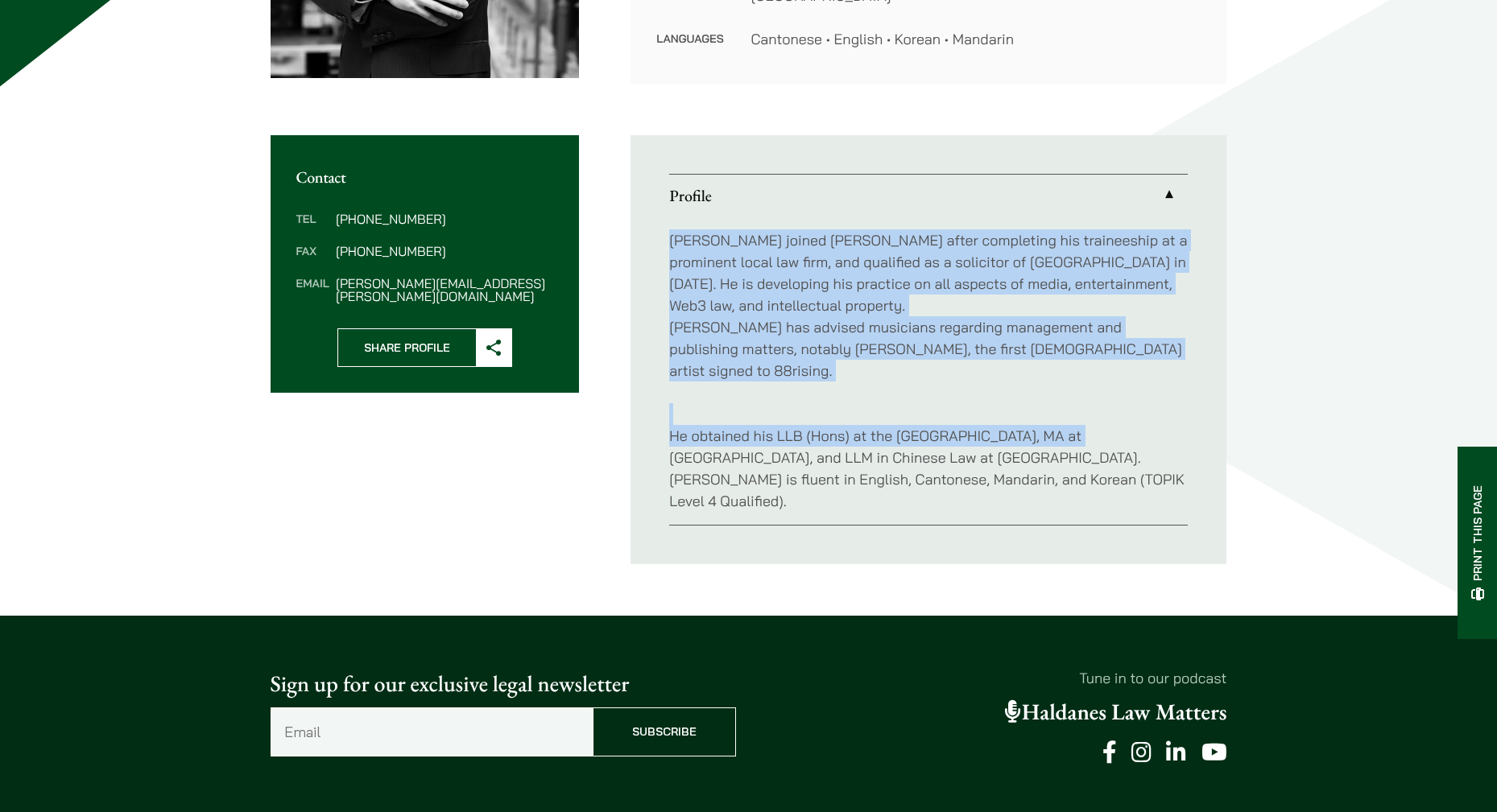
drag, startPoint x: 814, startPoint y: 143, endPoint x: 1108, endPoint y: 464, distance: 435.3
click at [1108, 464] on ul "Profile Christopher joined Haldanes after completing his traineeship at a promi…" at bounding box center [928, 349] width 596 height 429
click at [1108, 464] on p "He obtained his LLB (Hons) at the University of Reading, MA at Columbia Univers…" at bounding box center [928, 457] width 518 height 108
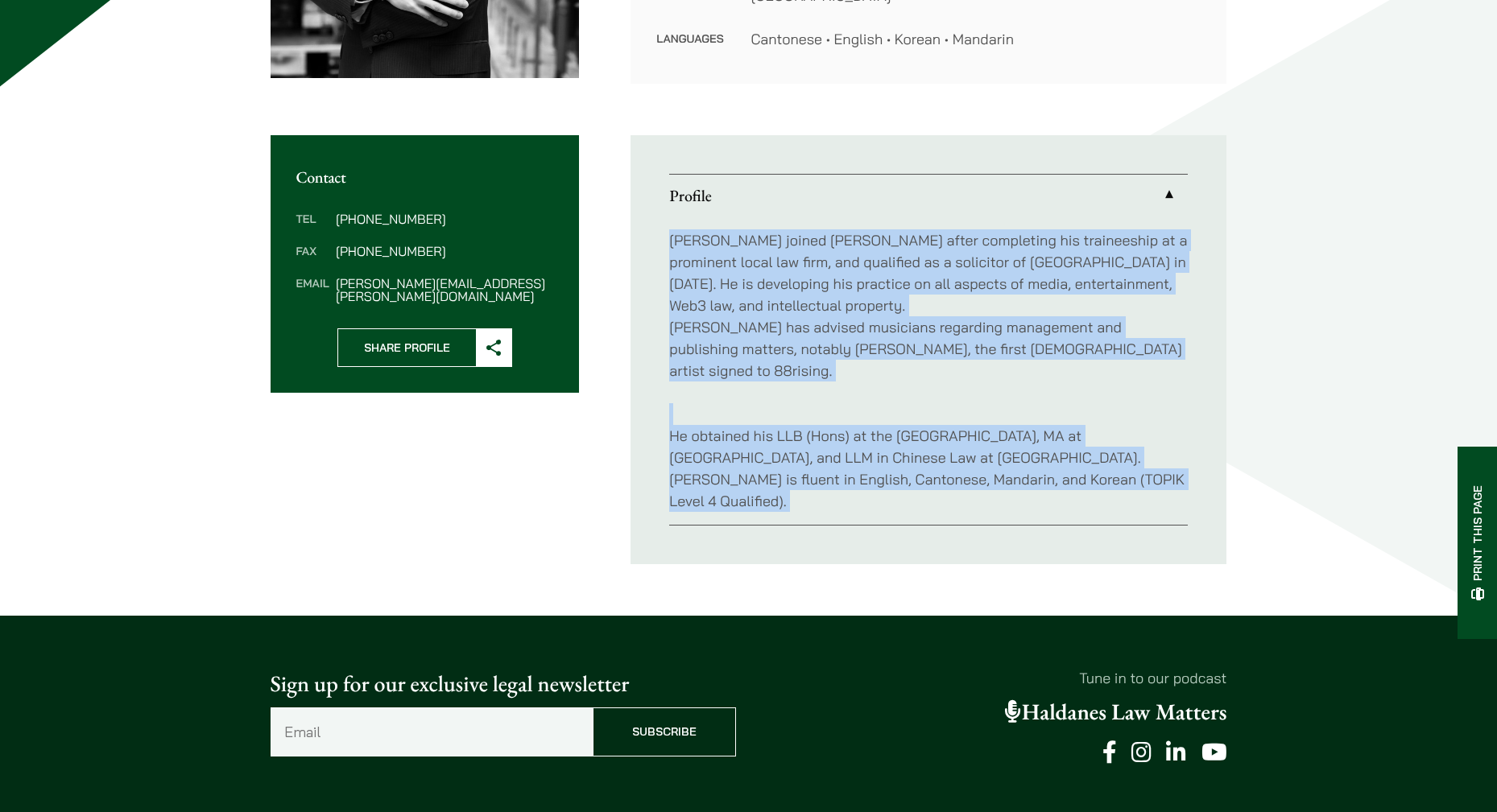
drag, startPoint x: 1108, startPoint y: 464, endPoint x: 810, endPoint y: 203, distance: 396.1
click at [827, 218] on div "Christopher joined Haldanes after completing his traineeship at a prominent loc…" at bounding box center [928, 371] width 518 height 308
click at [788, 190] on link "Profile" at bounding box center [928, 196] width 518 height 42
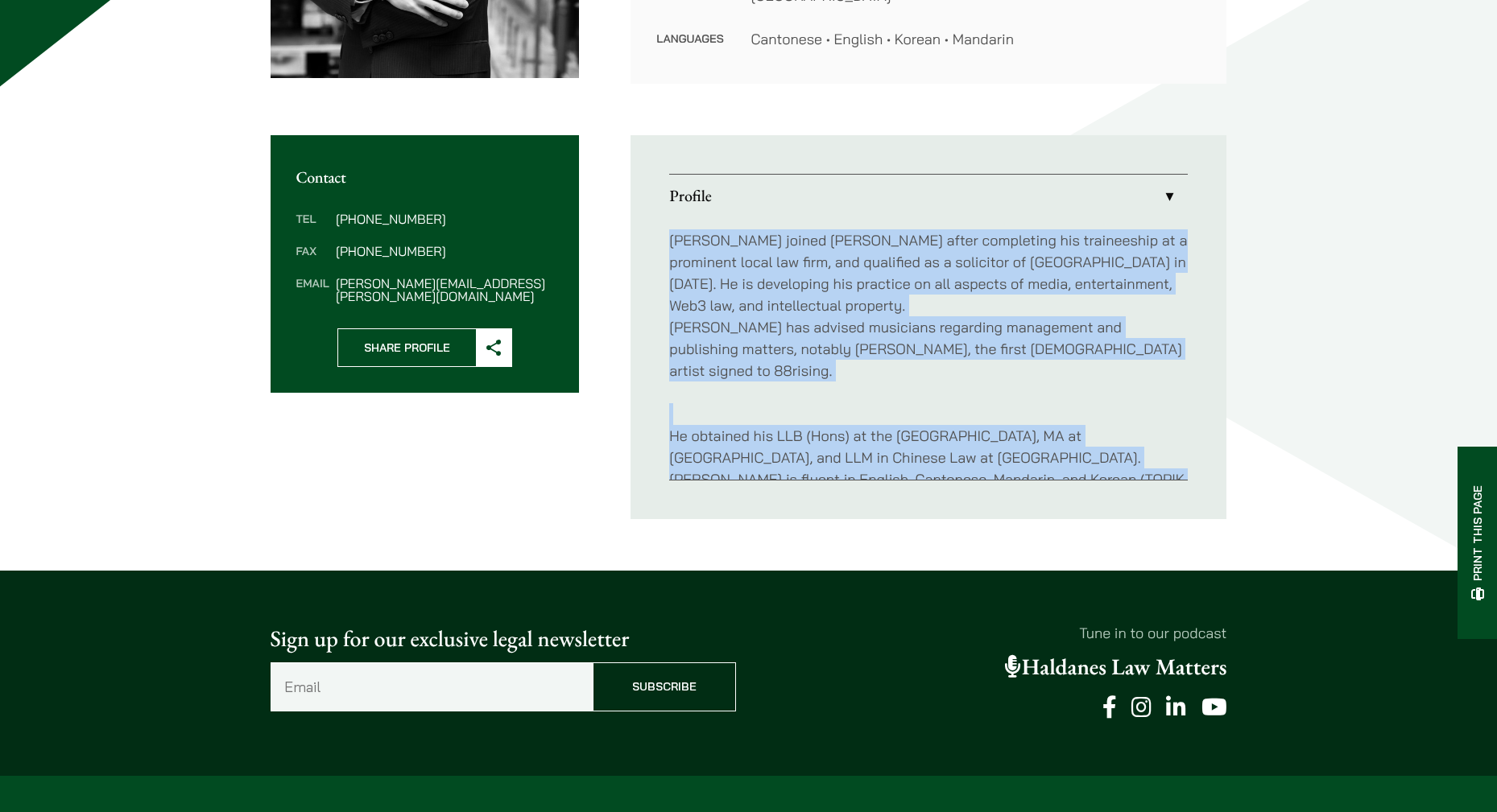
click at [788, 190] on link "Profile" at bounding box center [928, 196] width 518 height 42
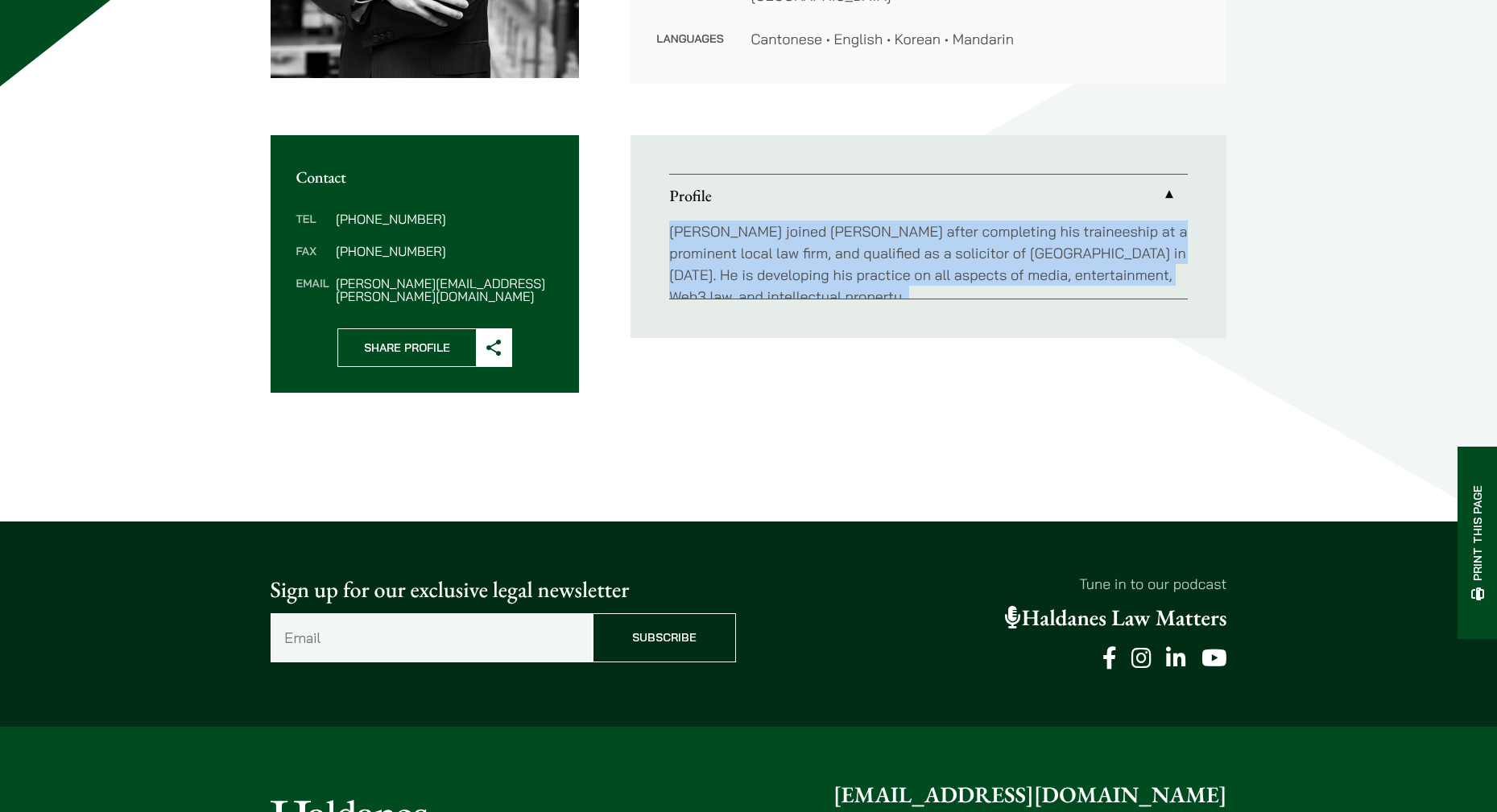
drag, startPoint x: 788, startPoint y: 190, endPoint x: 1096, endPoint y: 465, distance: 412.9
click at [1096, 300] on li "Profile Christopher joined Haldanes after completing his traineeship at a promi…" at bounding box center [928, 237] width 518 height 126
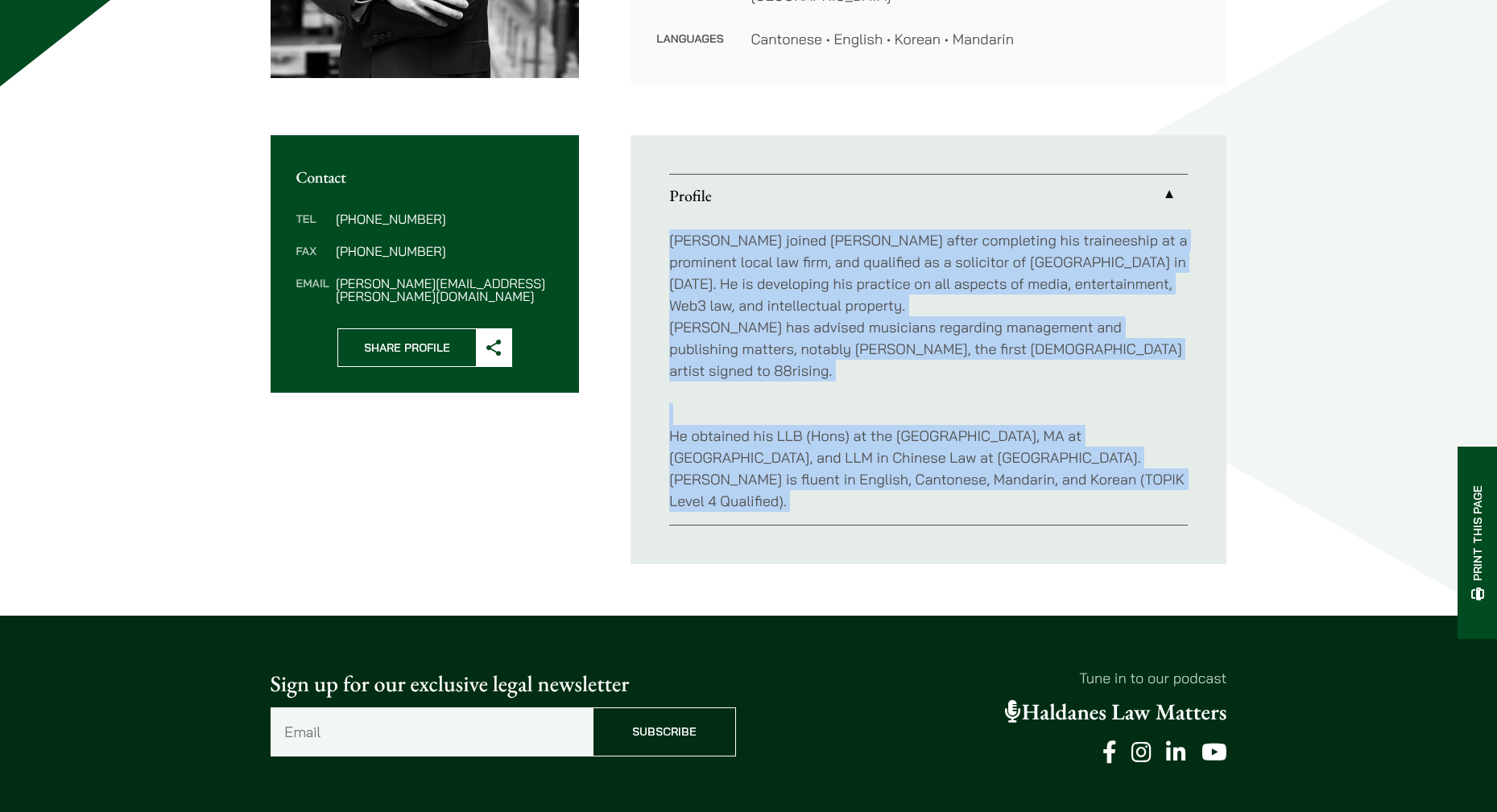
click at [1029, 362] on div "Christopher joined Haldanes after completing his traineeship at a prominent loc…" at bounding box center [928, 371] width 518 height 308
